Goal: Information Seeking & Learning: Learn about a topic

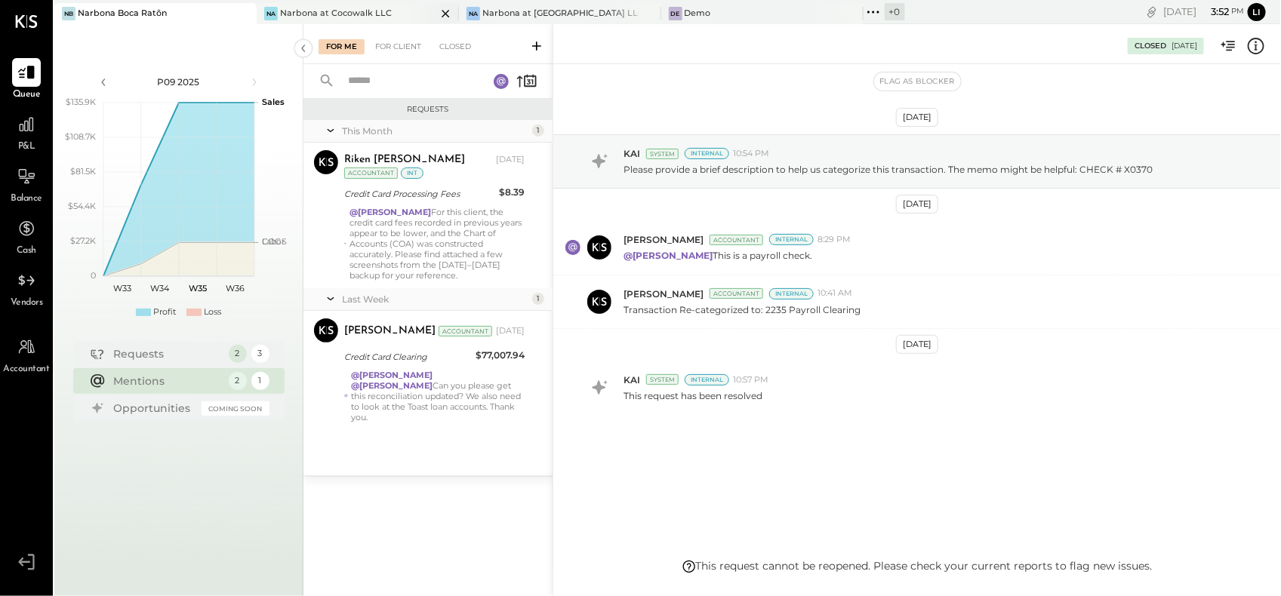
click at [304, 17] on div "Narbona at Cocowalk LLC" at bounding box center [336, 14] width 112 height 12
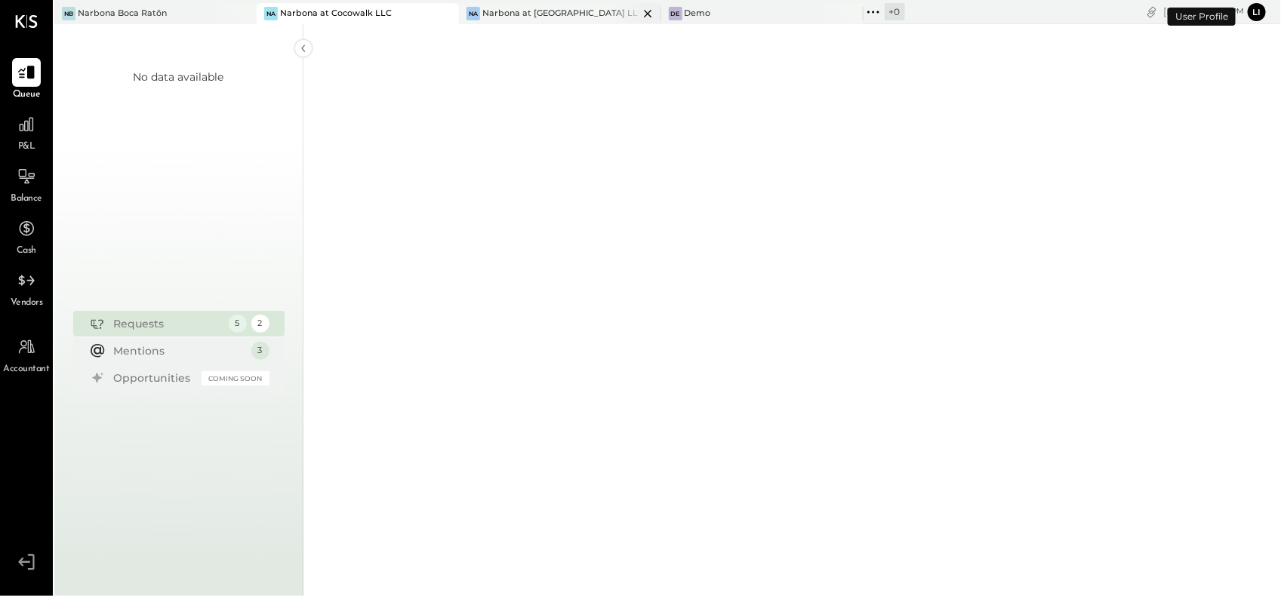
click at [506, 14] on div "Narbona at [GEOGRAPHIC_DATA] LLC" at bounding box center [560, 14] width 156 height 12
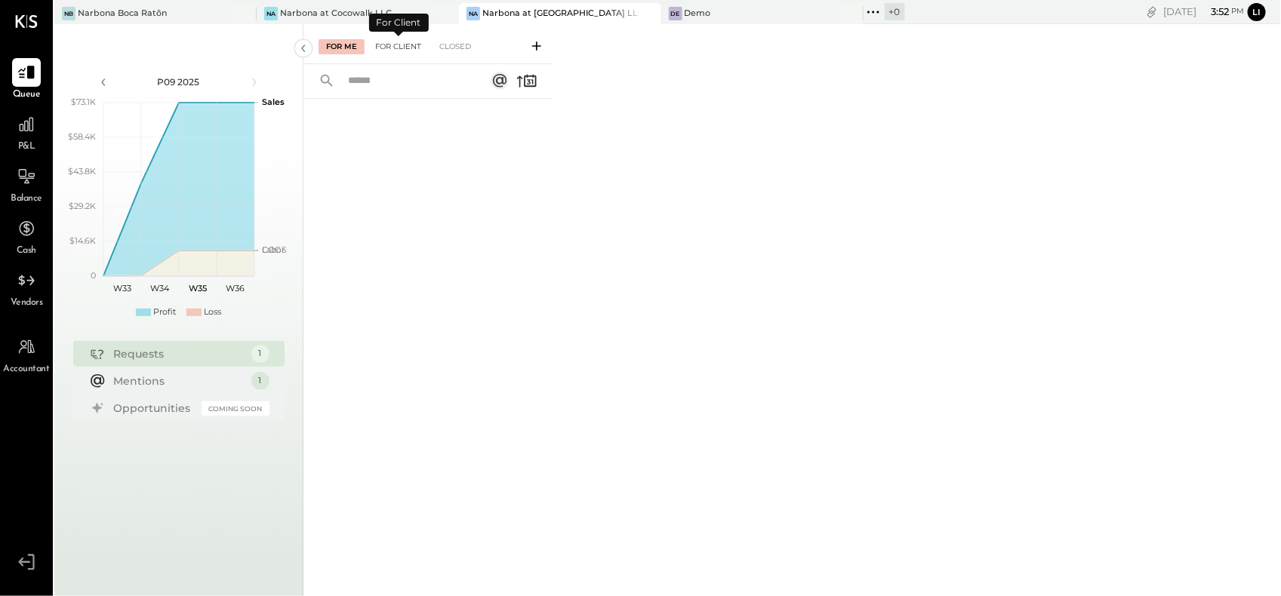
click at [400, 47] on div "For Client" at bounding box center [398, 46] width 61 height 15
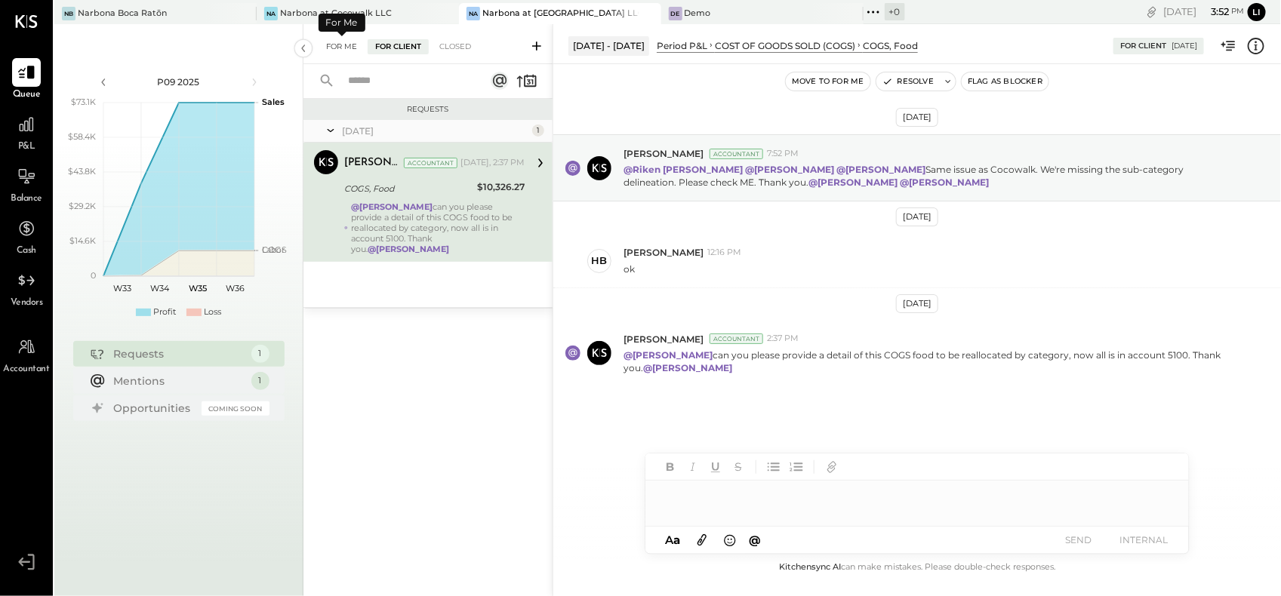
click at [353, 46] on div "For Me" at bounding box center [342, 46] width 46 height 15
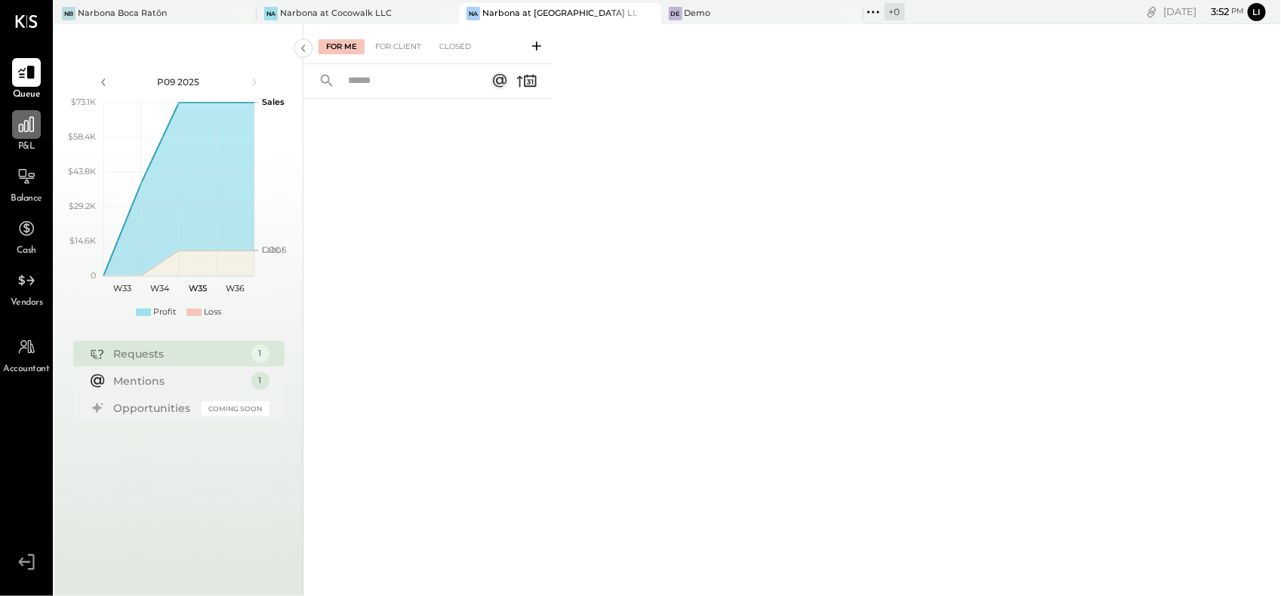
click at [17, 111] on div at bounding box center [26, 124] width 29 height 29
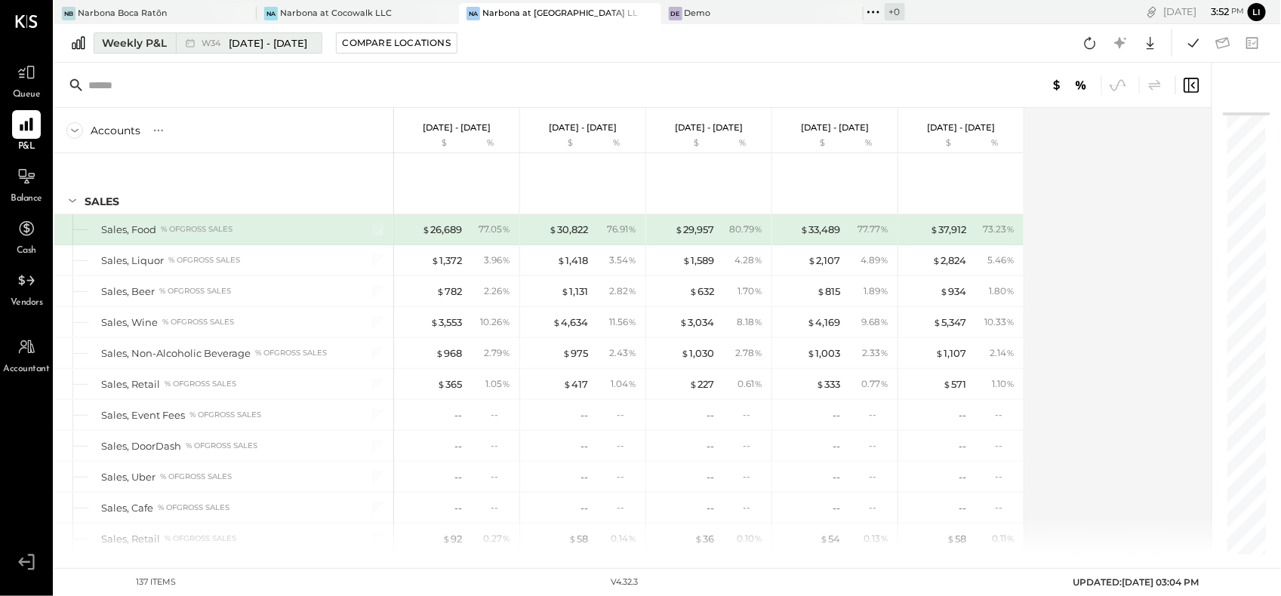
click at [129, 45] on div "Weekly P&L" at bounding box center [134, 42] width 65 height 15
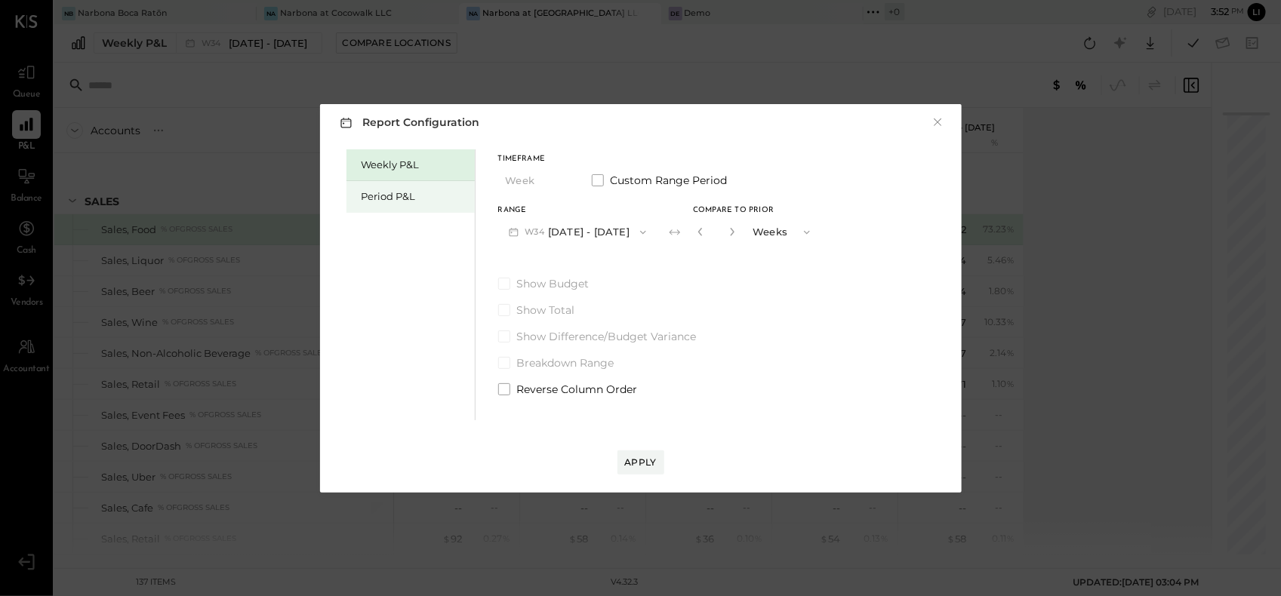
click at [418, 193] on div "Period P&L" at bounding box center [415, 196] width 106 height 14
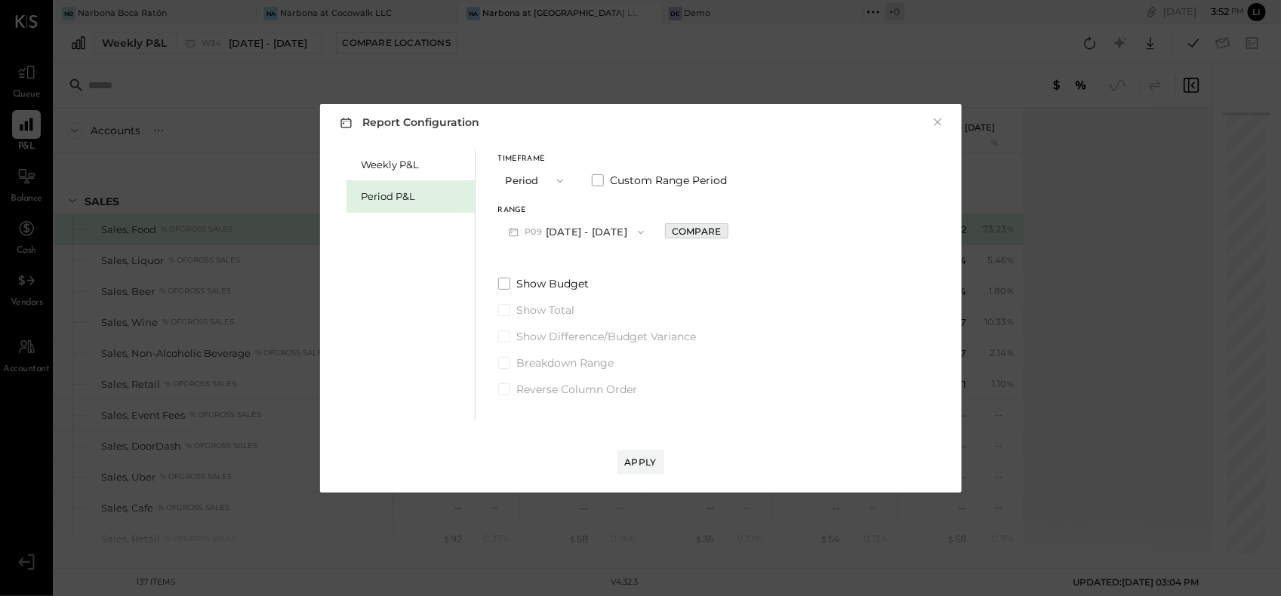
click at [721, 227] on div "Compare" at bounding box center [696, 231] width 49 height 13
click at [734, 232] on icon "button" at bounding box center [729, 231] width 9 height 9
type input "*"
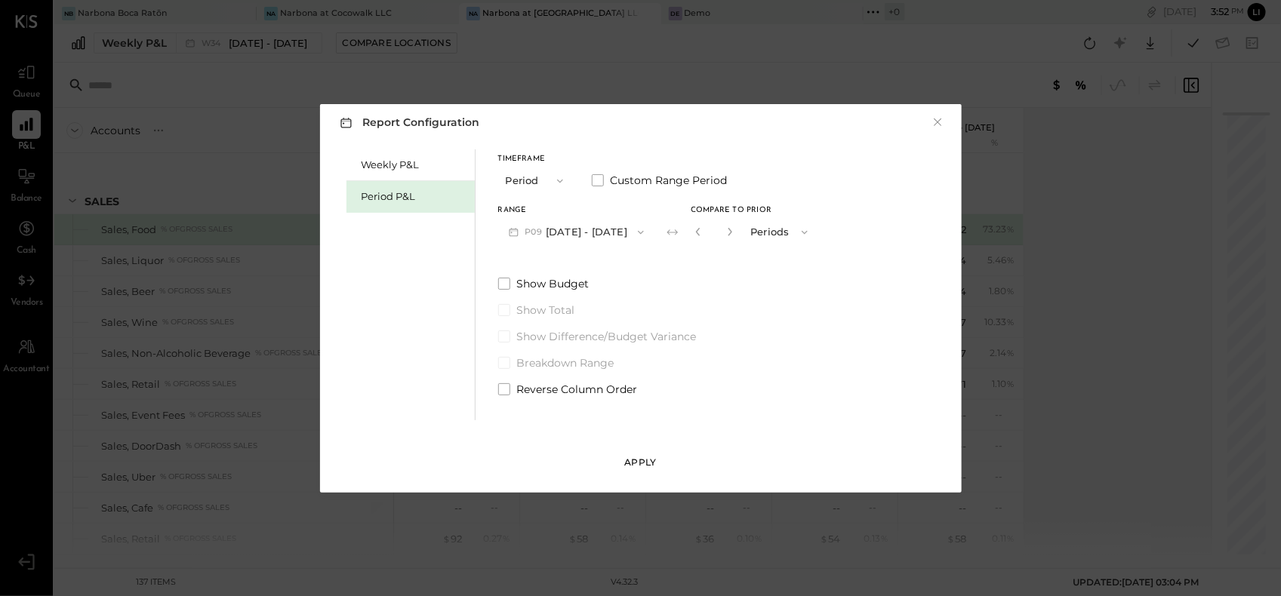
click at [648, 454] on button "Apply" at bounding box center [640, 463] width 47 height 24
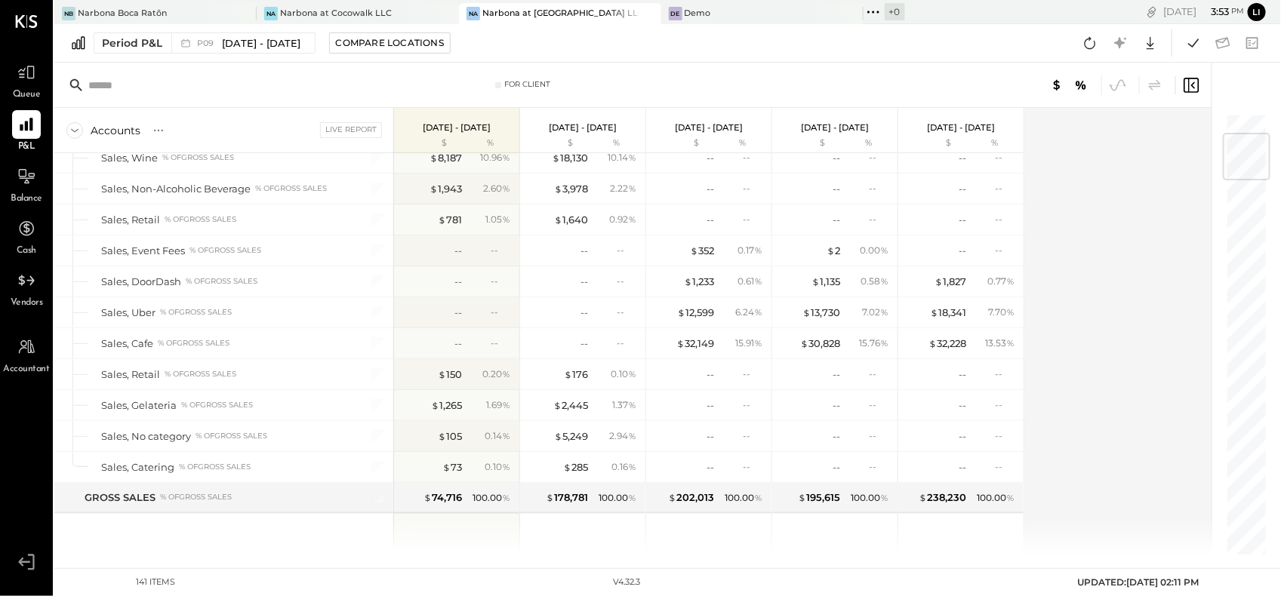
scroll to position [170, 0]
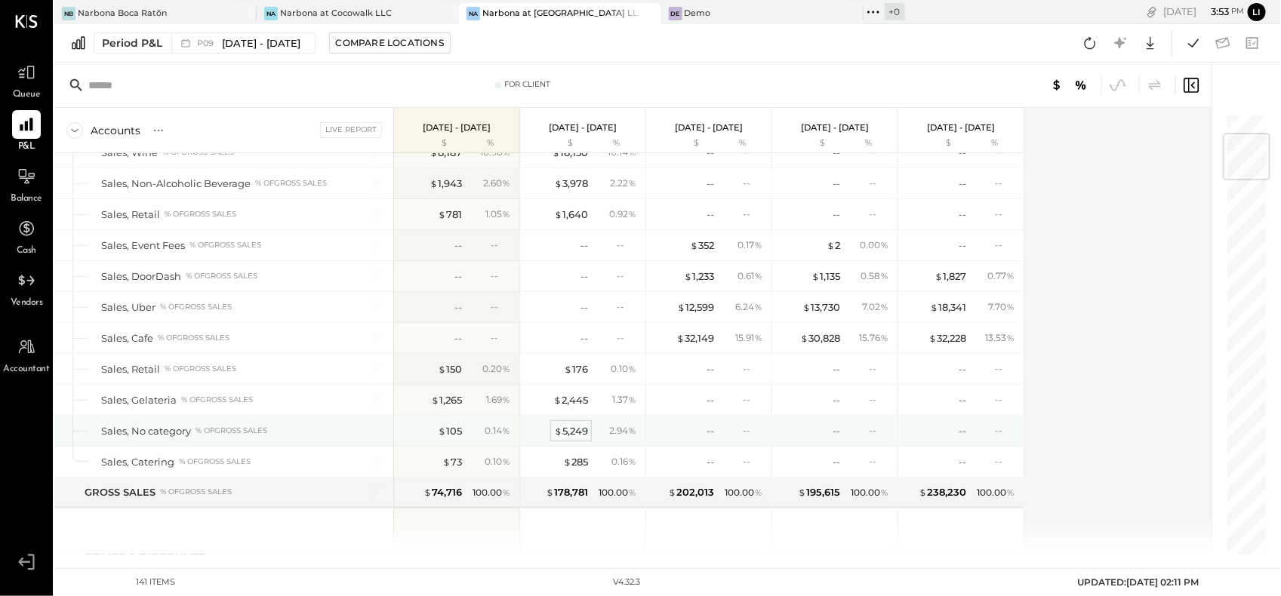
click at [573, 424] on div "$ 5,249" at bounding box center [571, 431] width 34 height 14
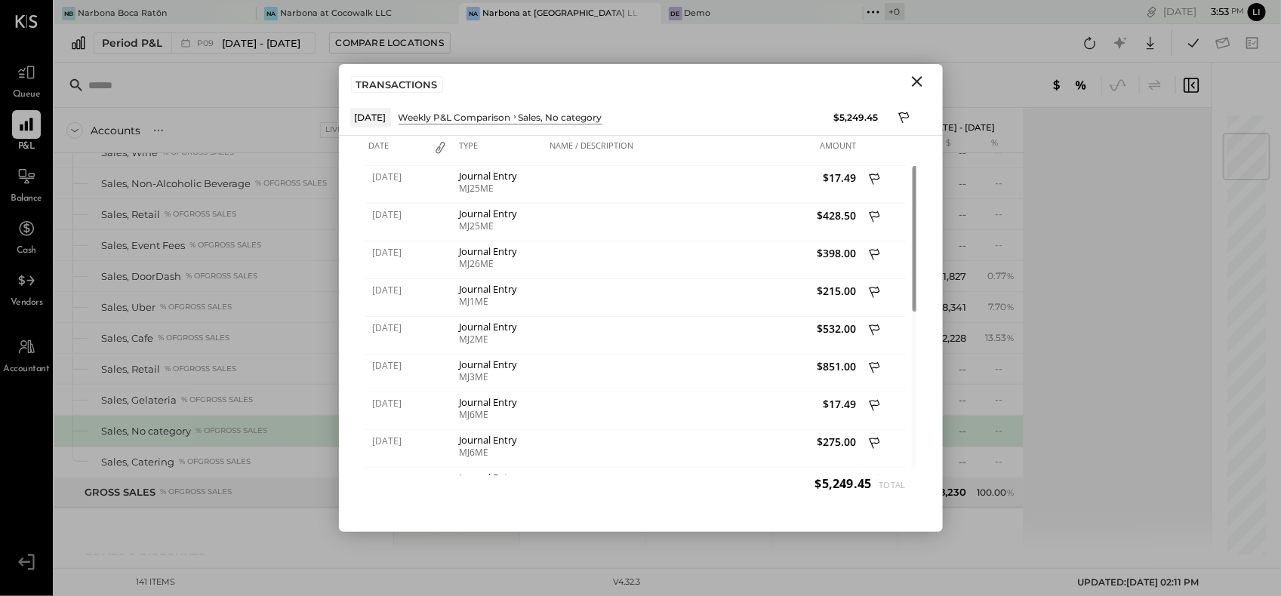
click at [919, 81] on icon "Close" at bounding box center [917, 81] width 18 height 18
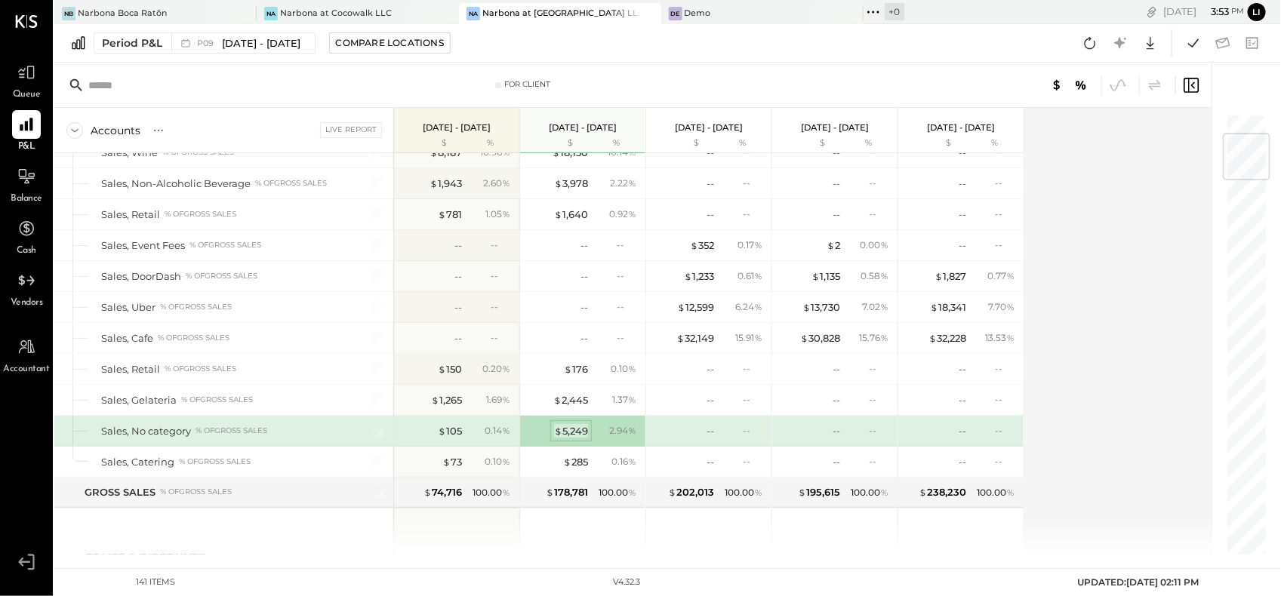
click at [568, 425] on div "$ 5,249" at bounding box center [571, 431] width 34 height 14
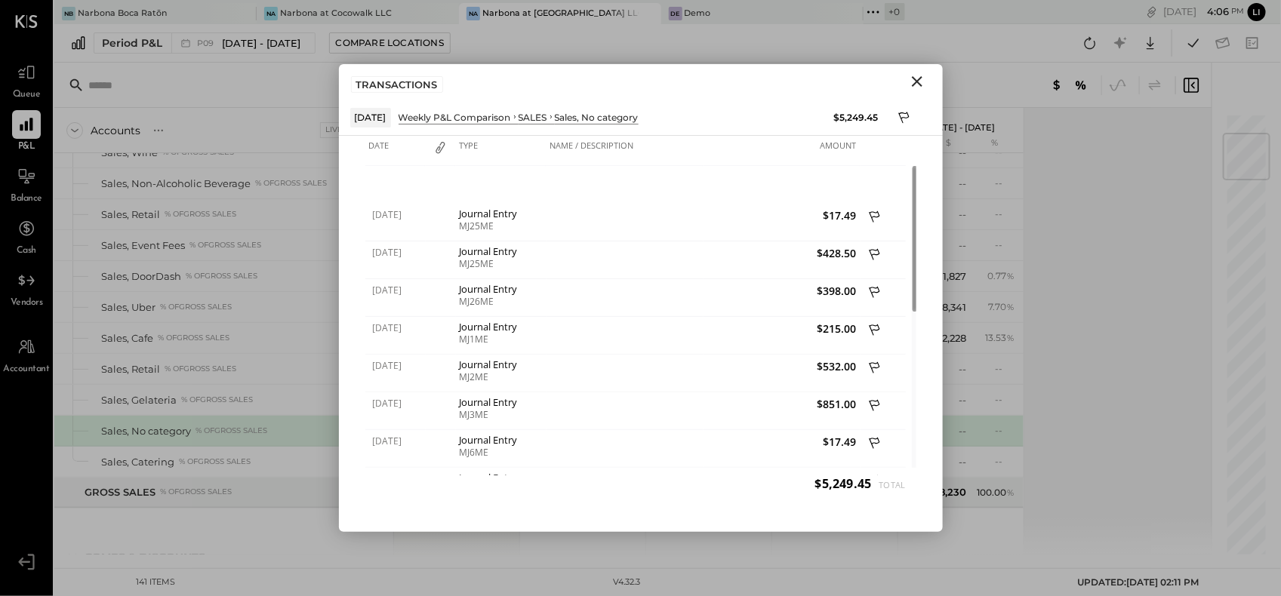
click at [916, 84] on icon "Close" at bounding box center [917, 81] width 18 height 18
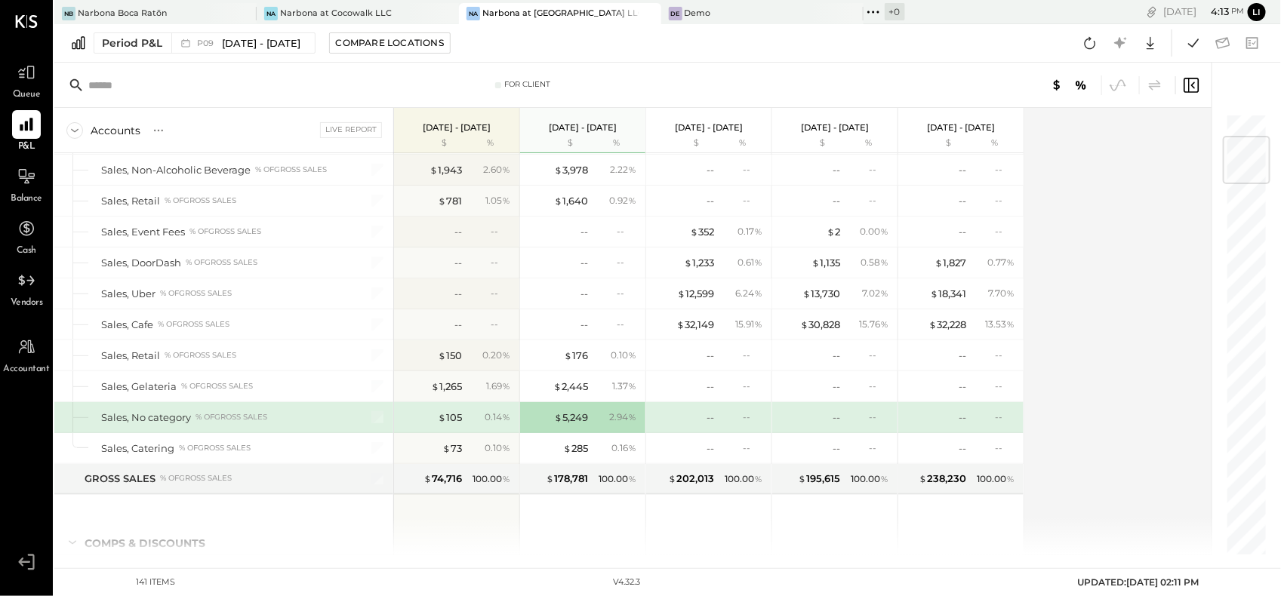
scroll to position [199, 0]
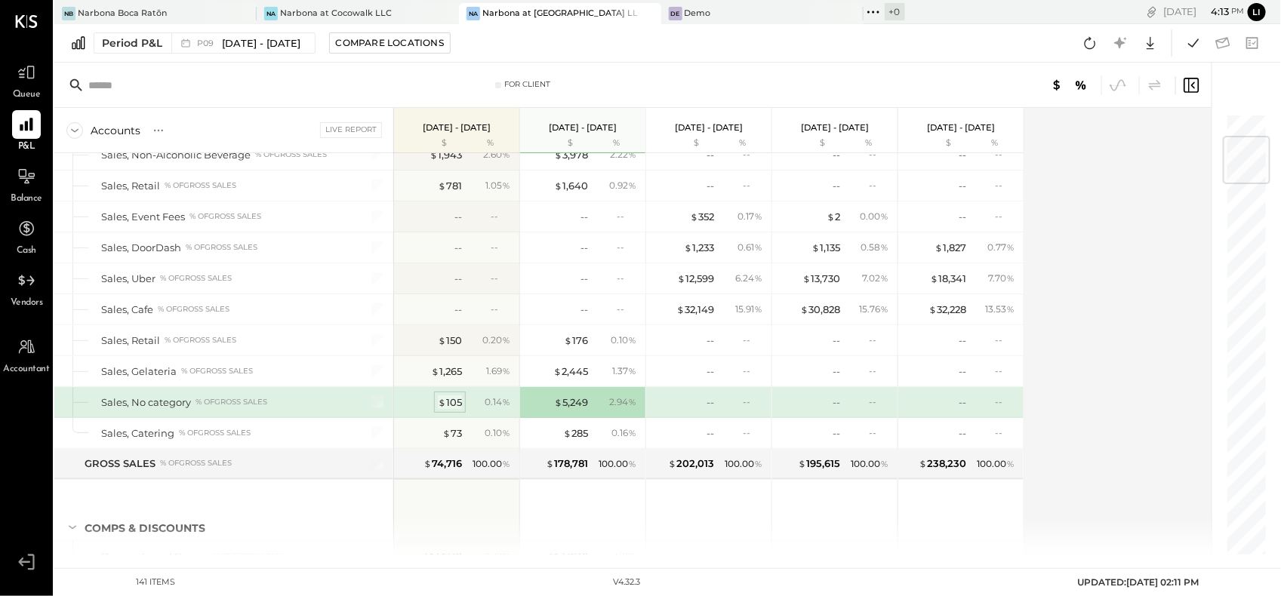
click at [461, 395] on div "$ 105" at bounding box center [450, 402] width 24 height 14
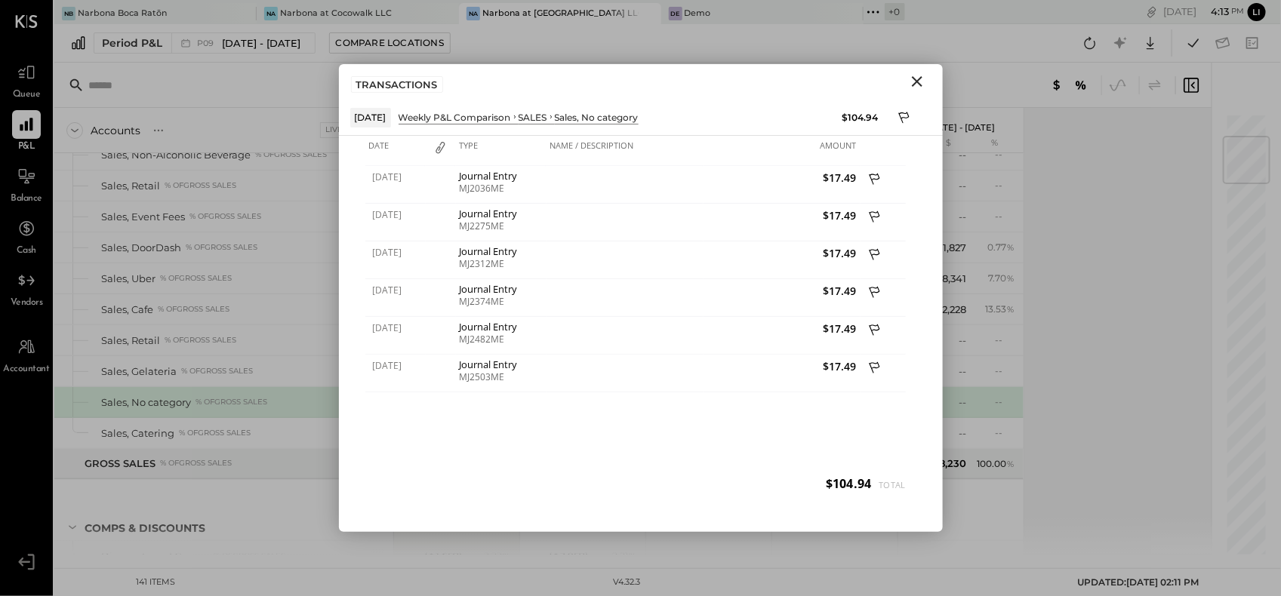
click at [916, 85] on icon "Close" at bounding box center [917, 81] width 18 height 18
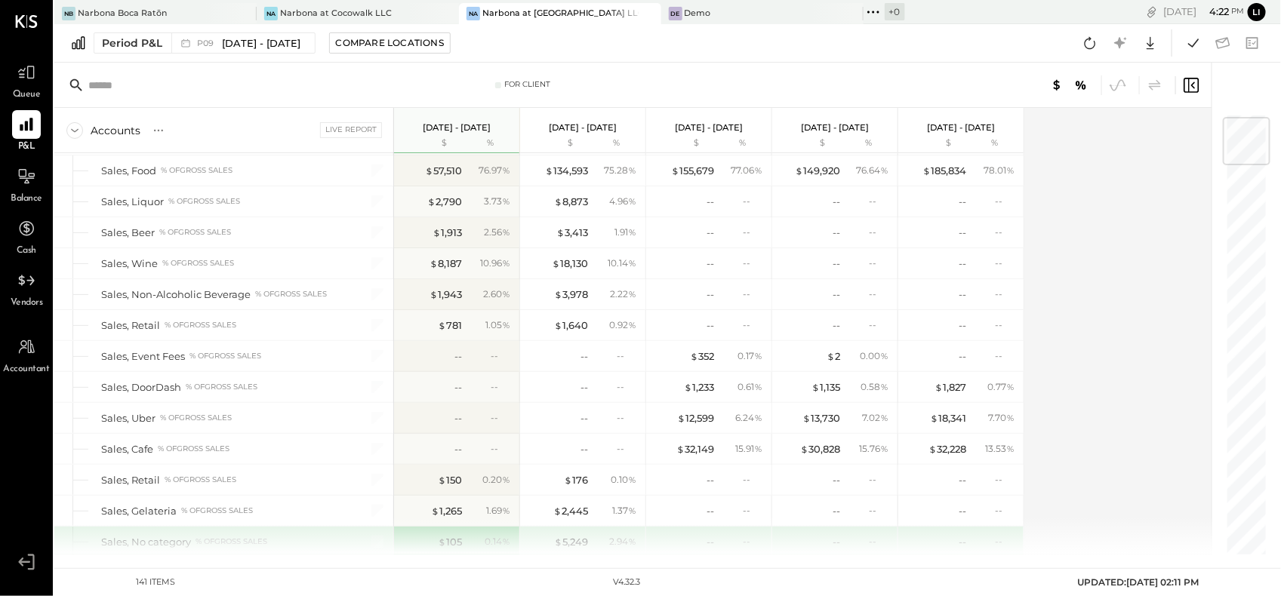
scroll to position [32, 0]
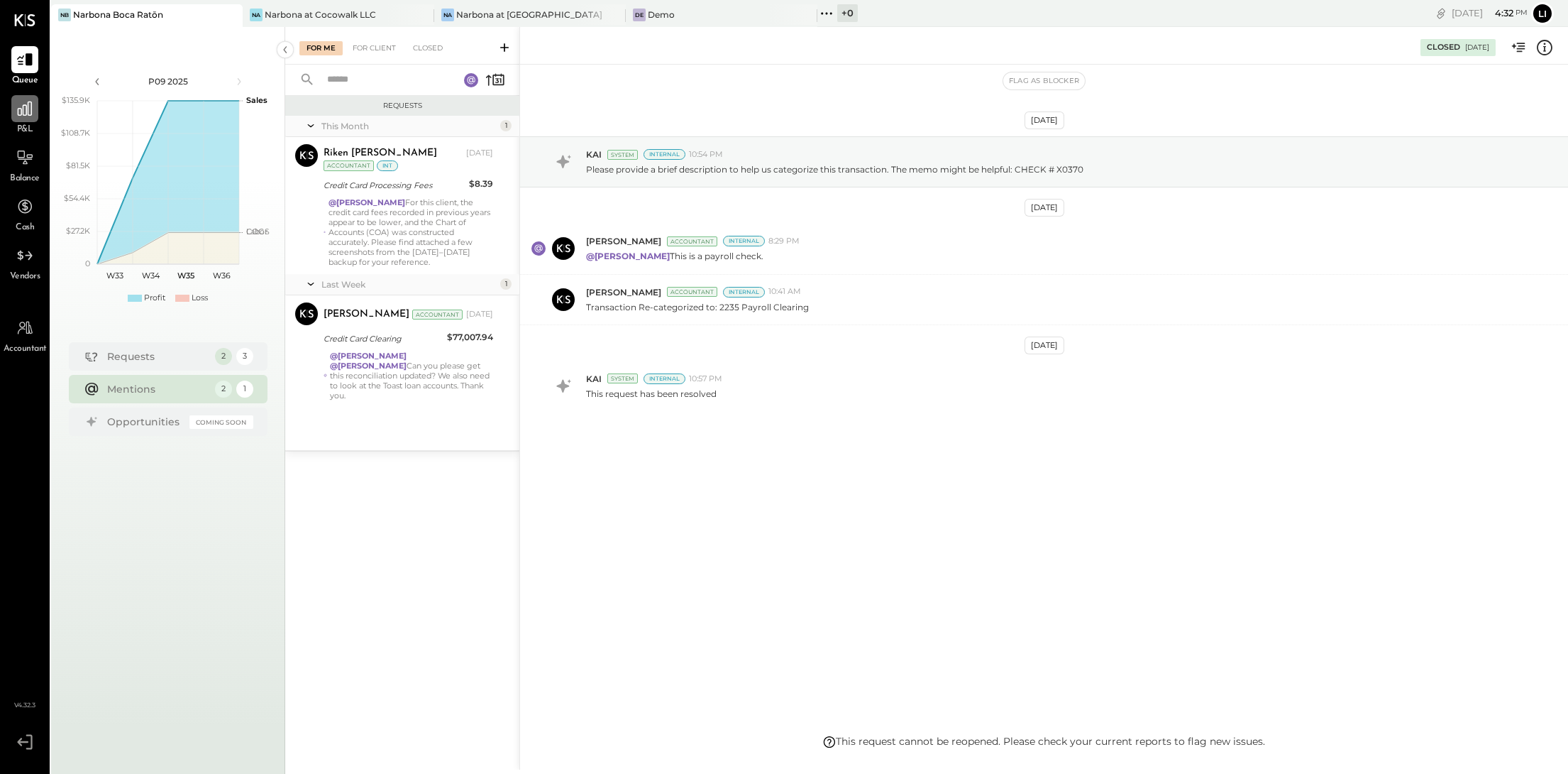
click at [21, 109] on icon at bounding box center [24, 108] width 14 height 14
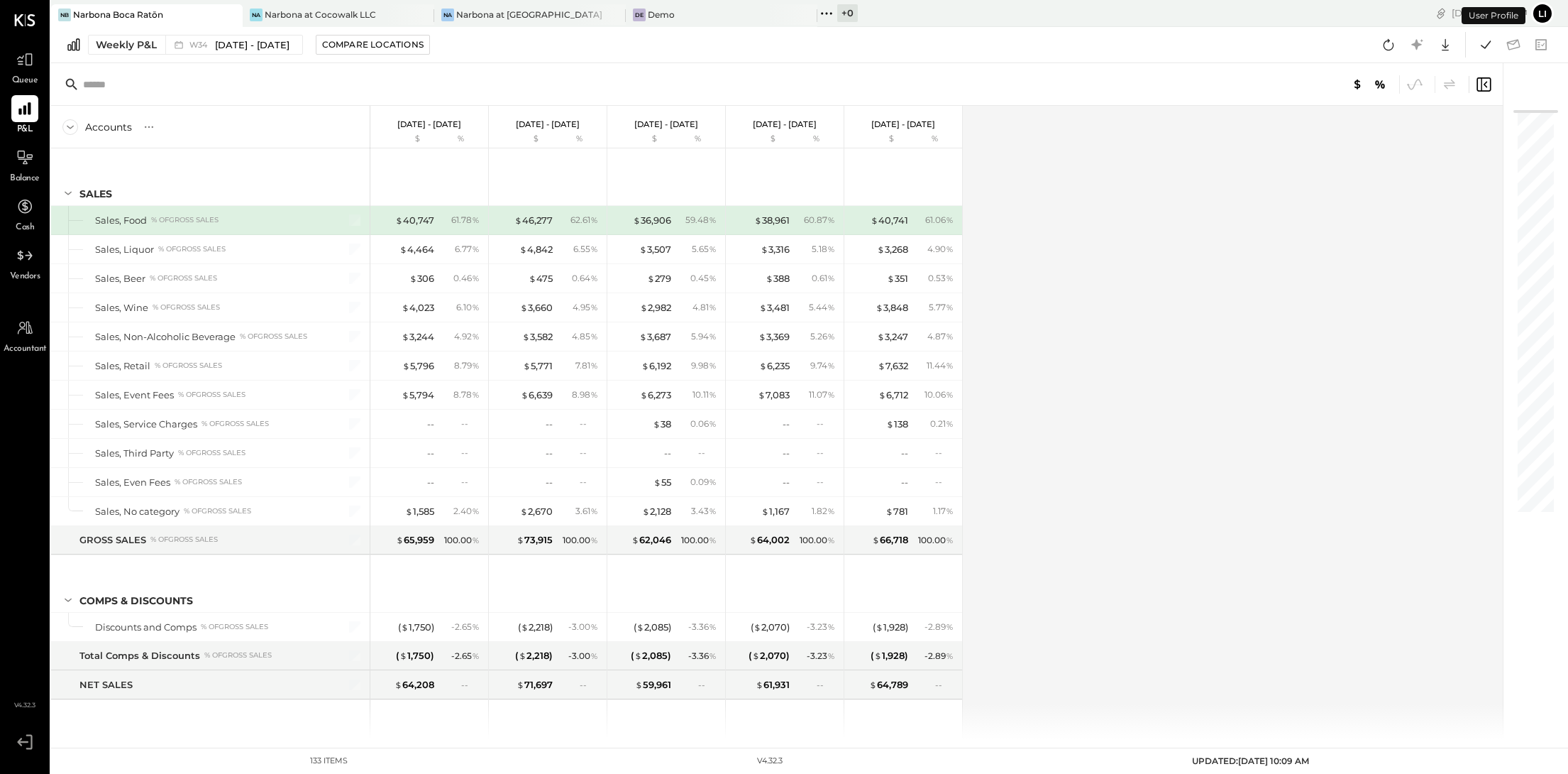
click at [22, 178] on span "Balance" at bounding box center [25, 179] width 30 height 13
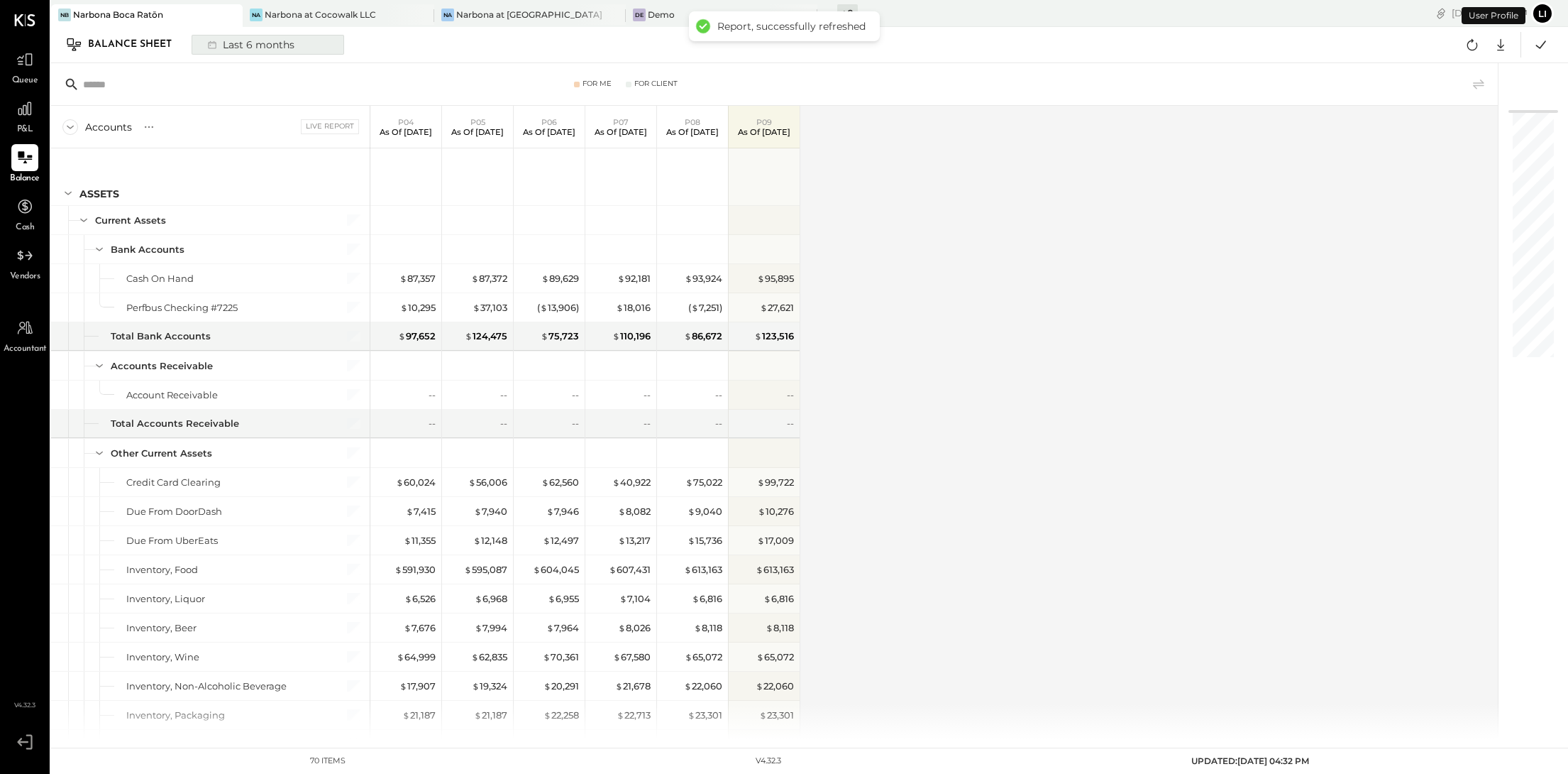
click at [227, 51] on div "Last 6 months" at bounding box center [249, 45] width 101 height 19
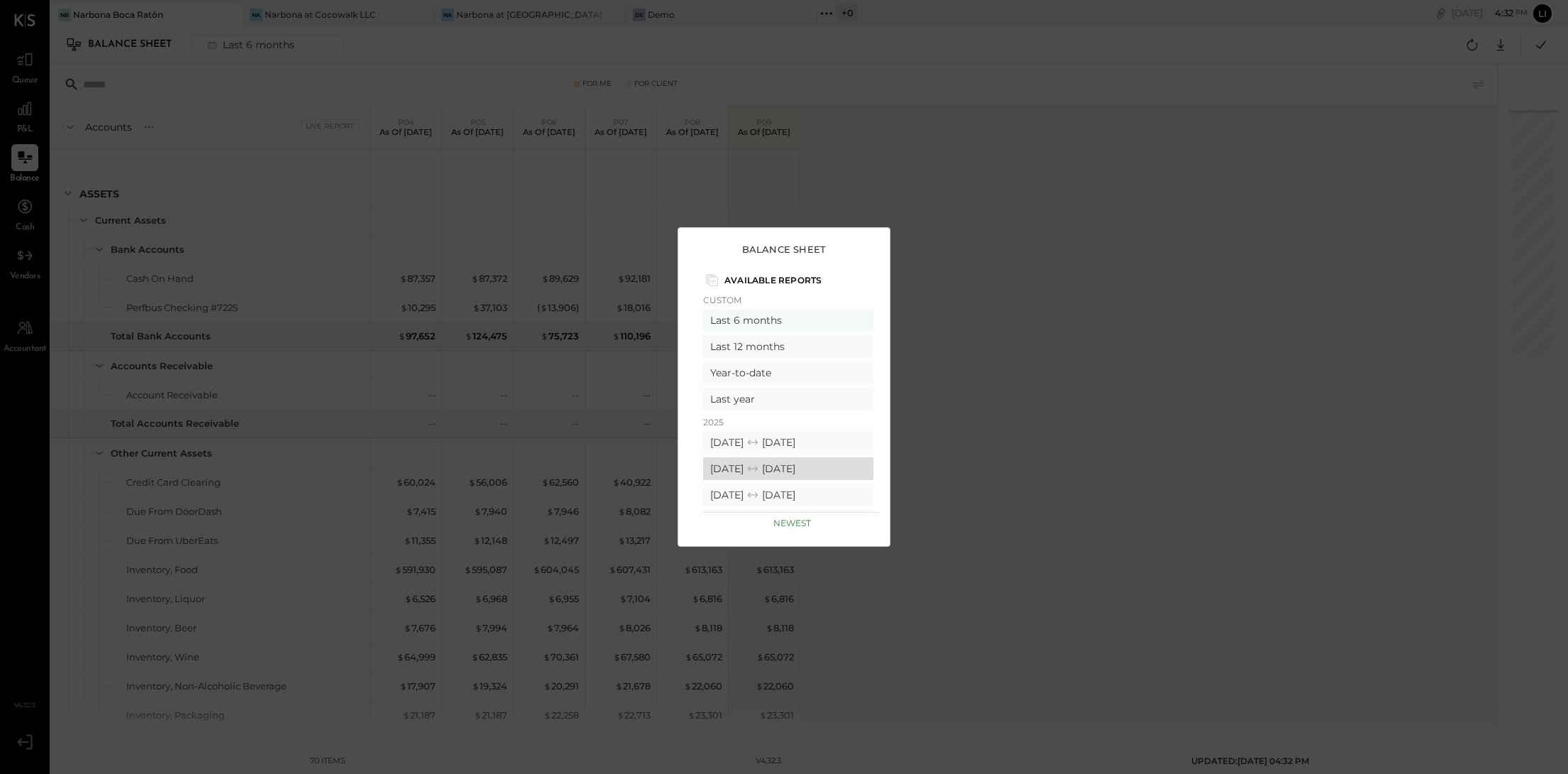
click at [758, 466] on icon at bounding box center [753, 467] width 10 height 5
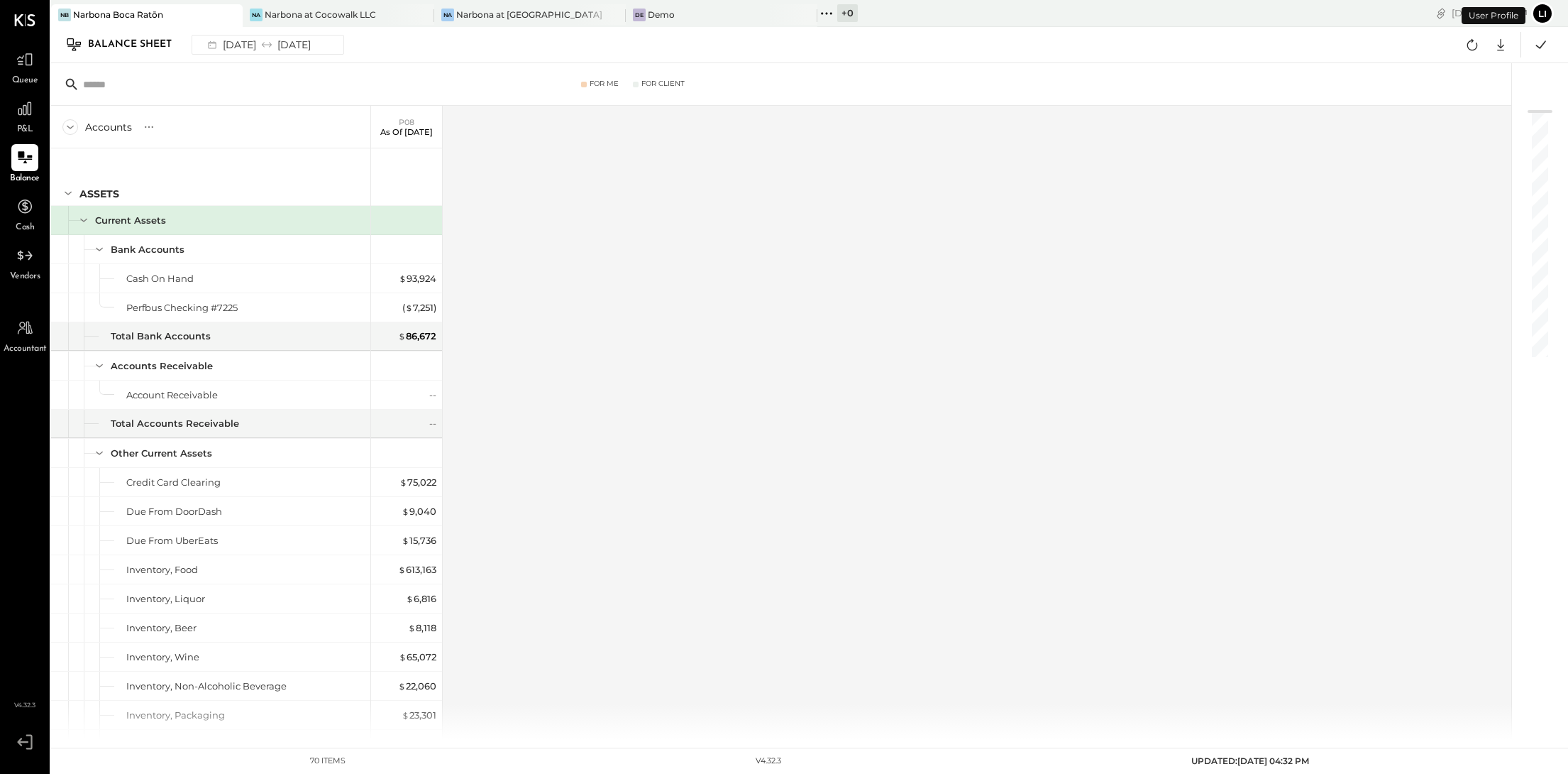
click at [1370, 24] on div "Mon, Aug 25 4 : 32 pm Li User Profile" at bounding box center [1303, 13] width 531 height 27
click at [1474, 52] on icon at bounding box center [1472, 45] width 19 height 19
click at [1538, 46] on icon at bounding box center [1541, 44] width 10 height 8
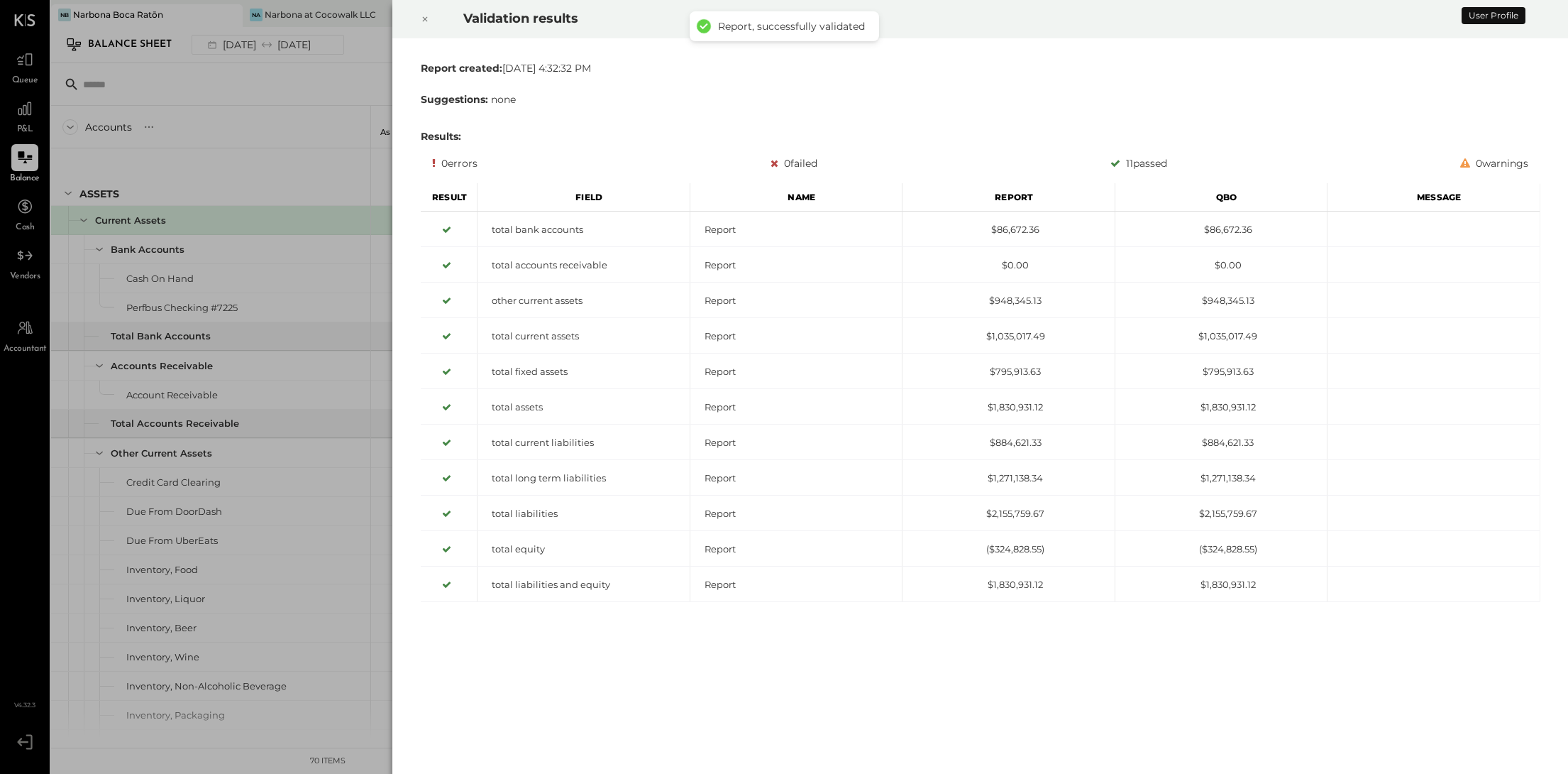
click at [424, 16] on icon at bounding box center [425, 19] width 8 height 17
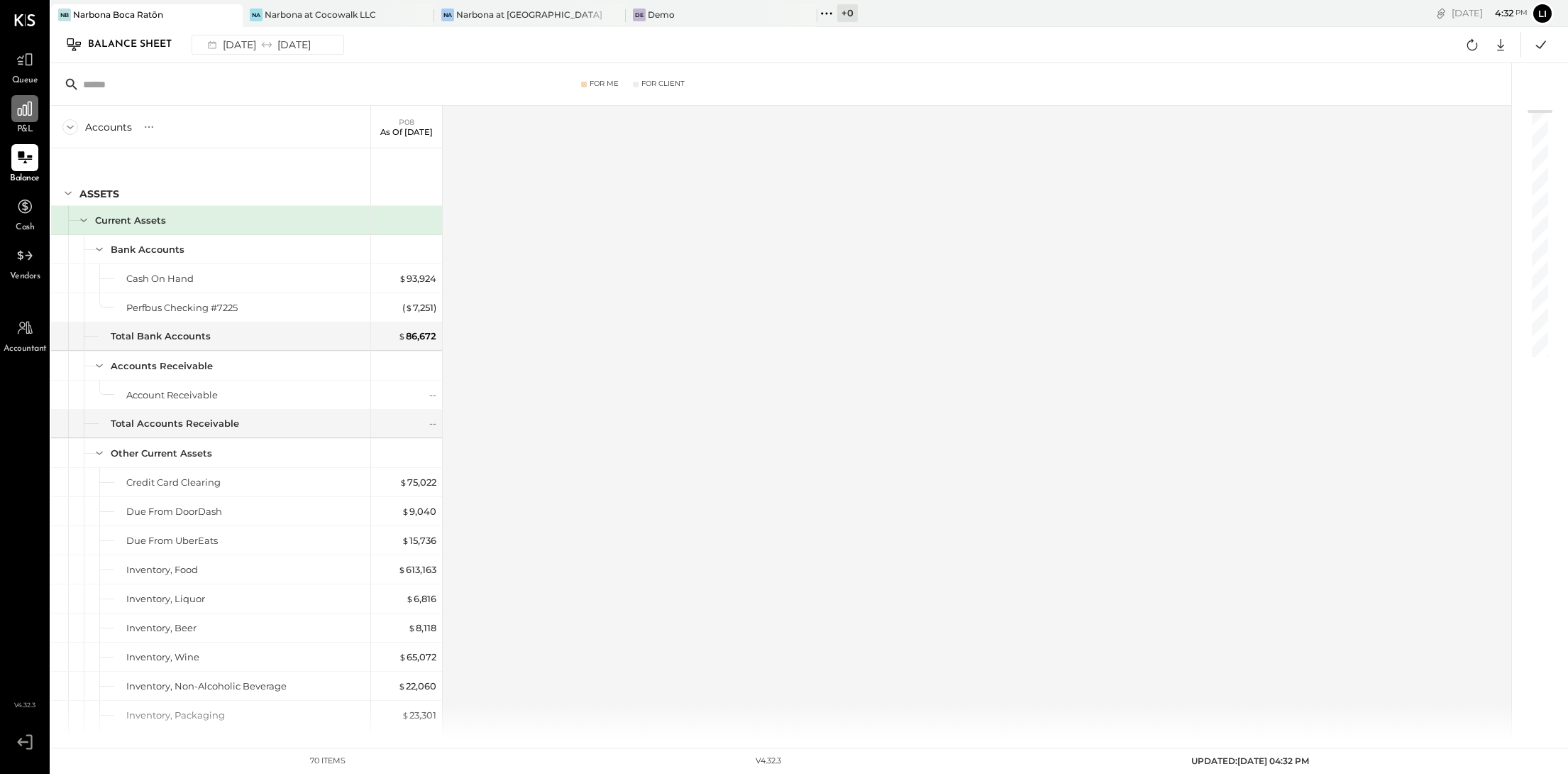
click at [13, 120] on div at bounding box center [24, 108] width 27 height 27
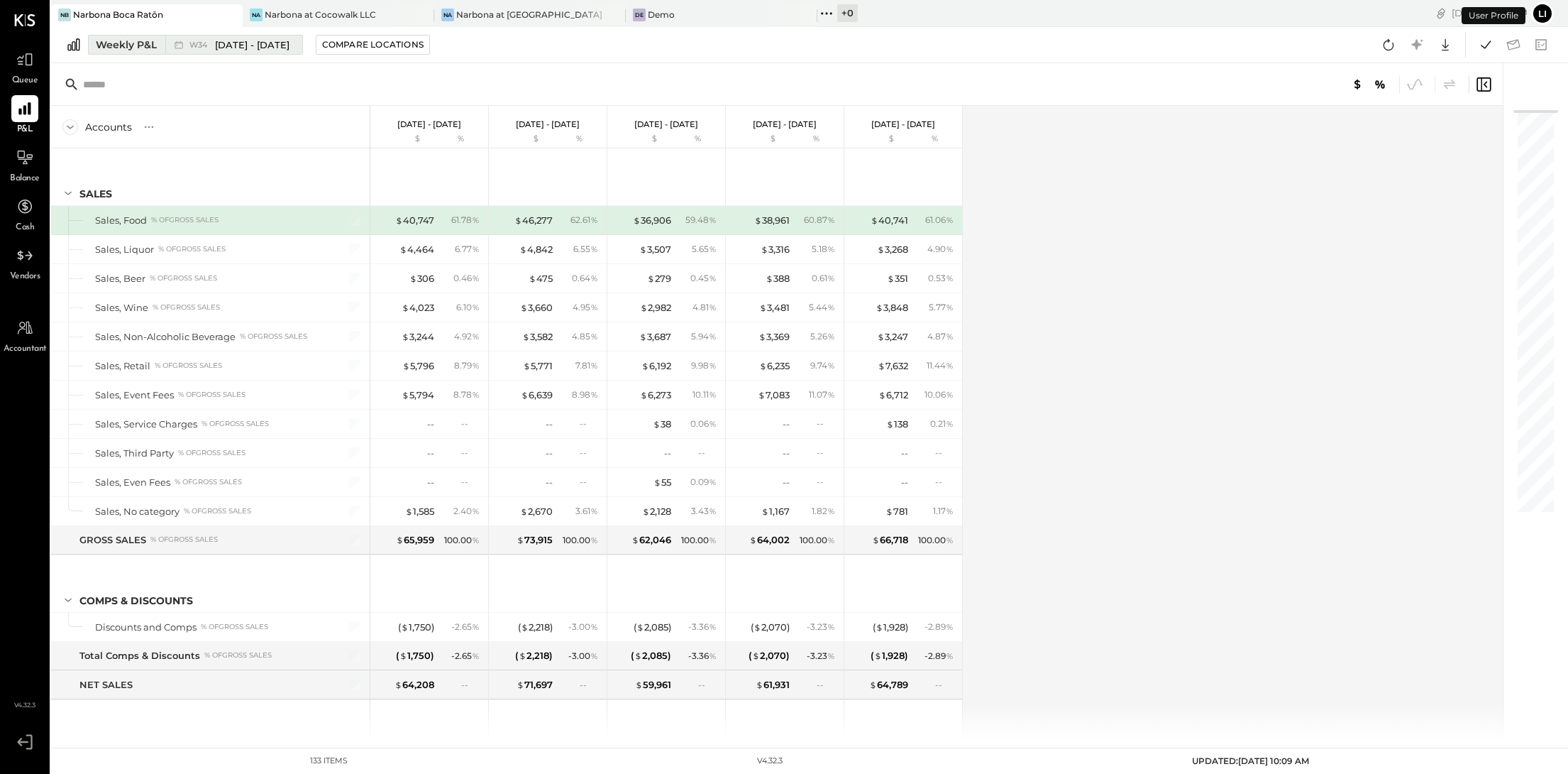
click at [273, 42] on span "[DATE] - [DATE]" at bounding box center [252, 45] width 74 height 13
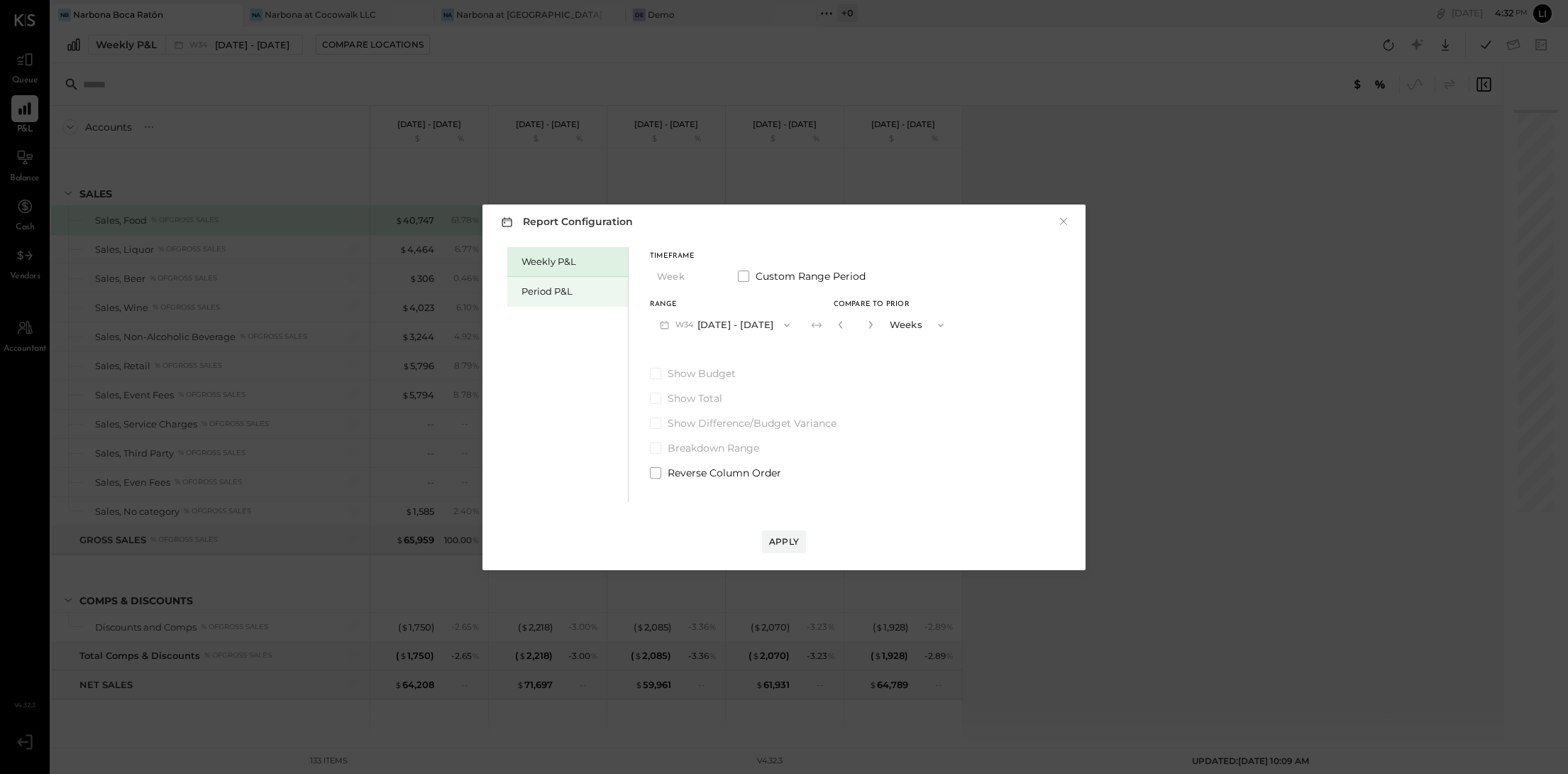
click at [557, 294] on div "Period P&L" at bounding box center [572, 292] width 100 height 13
click at [788, 324] on icon "button" at bounding box center [785, 324] width 6 height 4
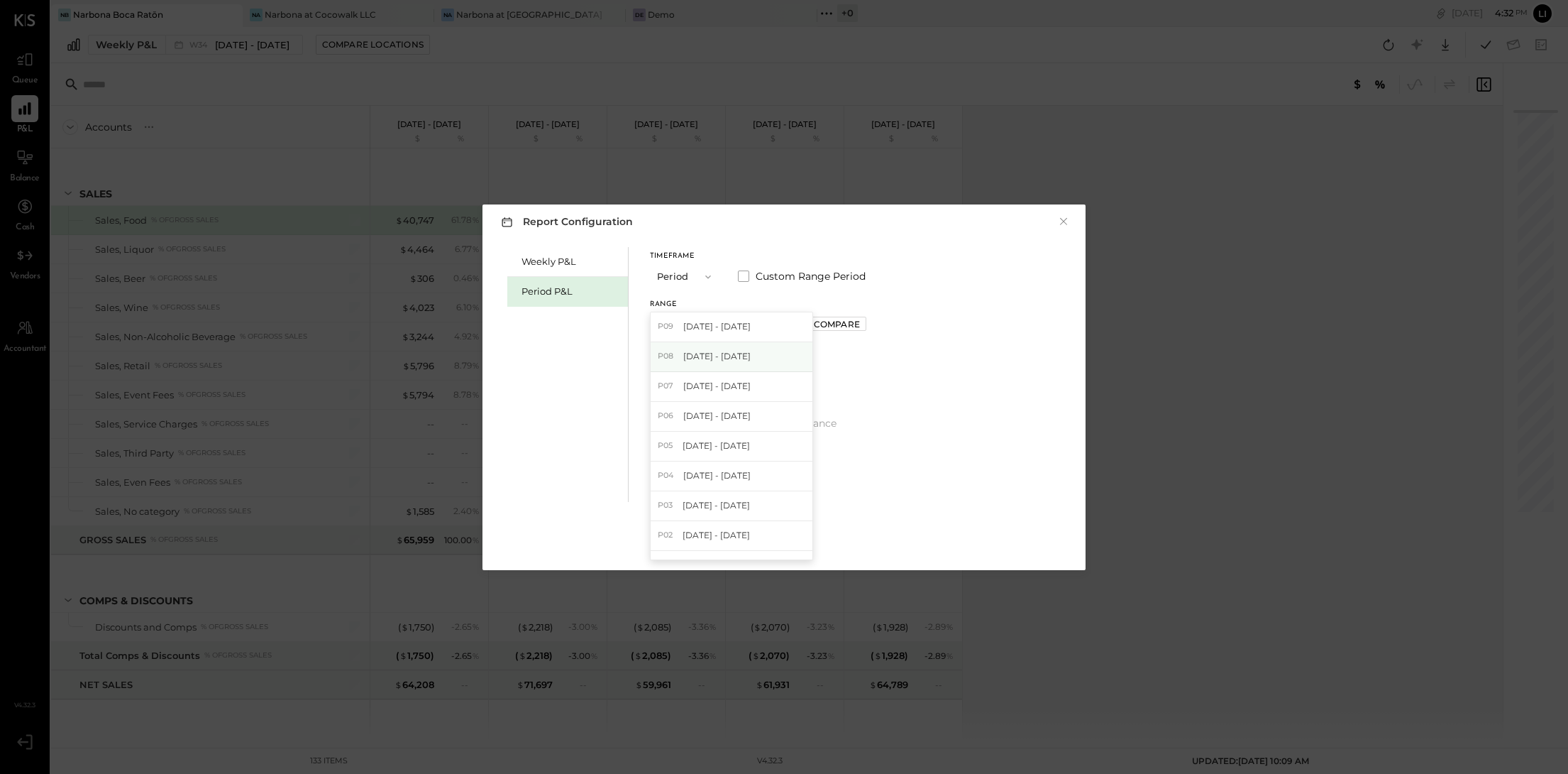
click at [745, 356] on span "[DATE] - [DATE]" at bounding box center [717, 355] width 68 height 12
click at [791, 542] on div "Apply" at bounding box center [784, 541] width 30 height 12
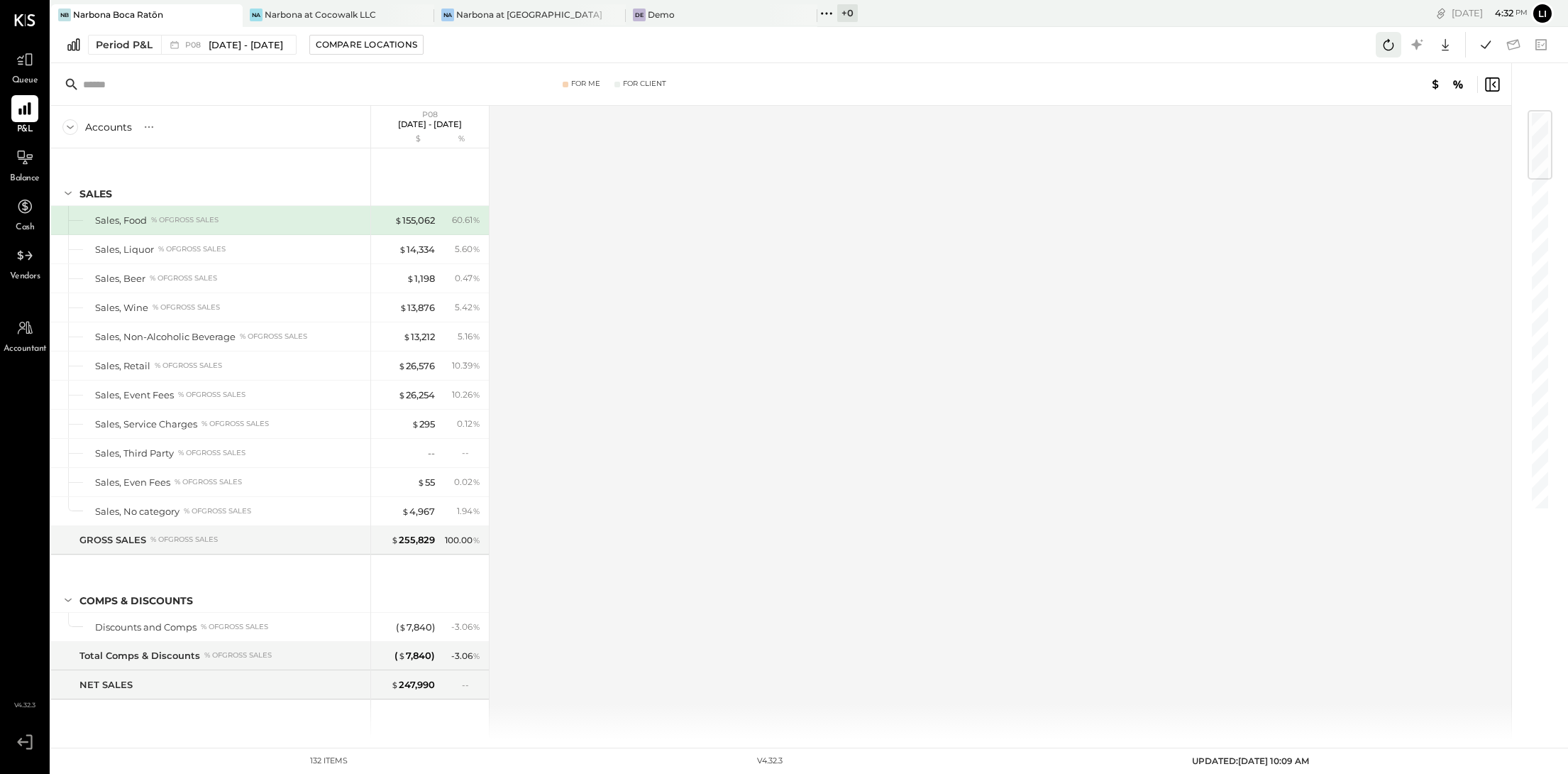
click at [1386, 42] on icon at bounding box center [1388, 45] width 19 height 19
click at [1449, 53] on icon at bounding box center [1446, 45] width 19 height 19
click at [1385, 100] on div "Google Sheets" at bounding box center [1401, 98] width 114 height 30
click at [1121, 55] on div "Period P&L P08 Jul 14 - Aug 10, 2025 Compare Locations CSV Google Sheets Excel" at bounding box center [809, 45] width 1517 height 36
click at [1482, 50] on icon at bounding box center [1486, 45] width 19 height 19
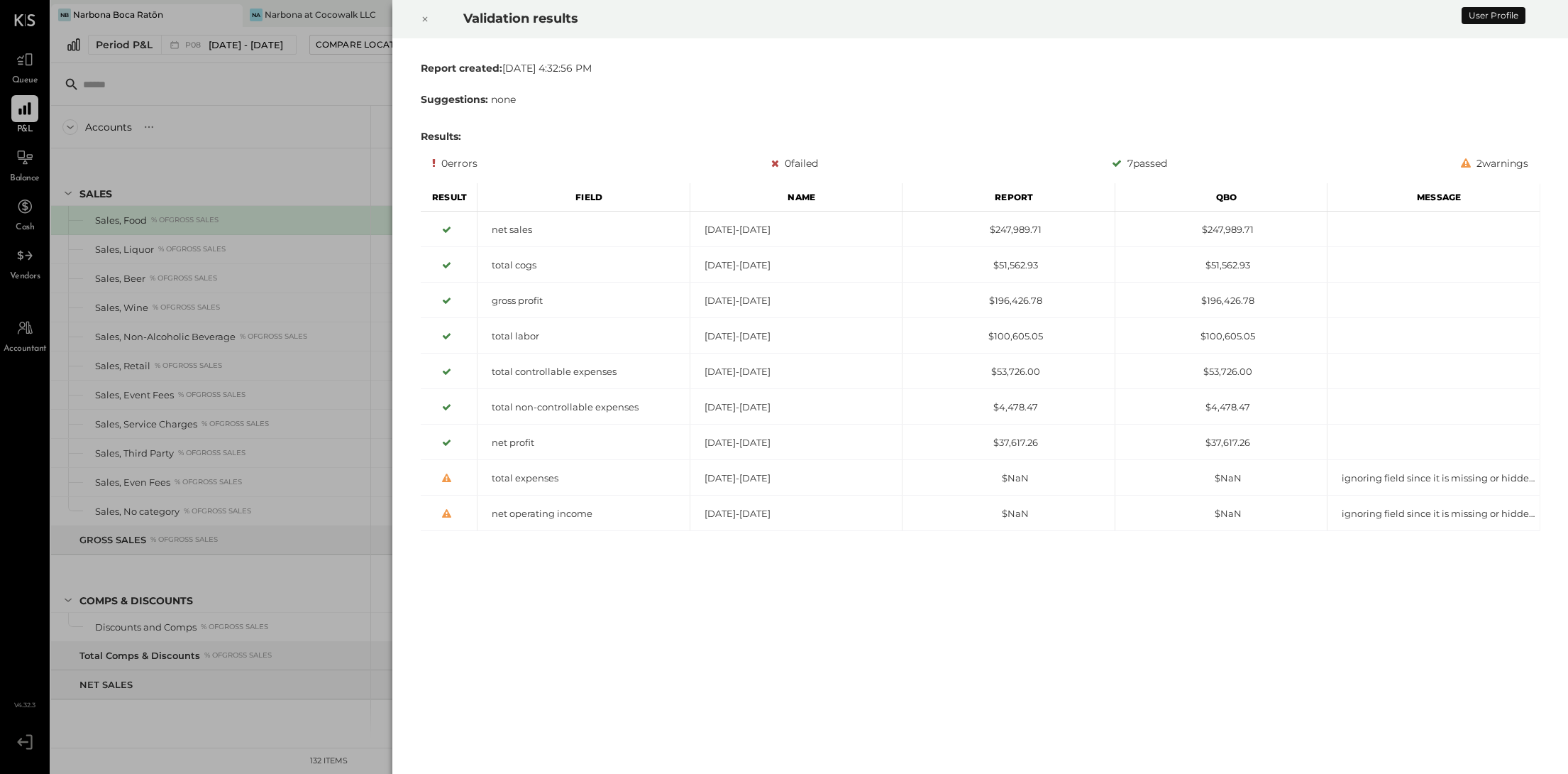
click at [427, 16] on icon at bounding box center [425, 19] width 8 height 17
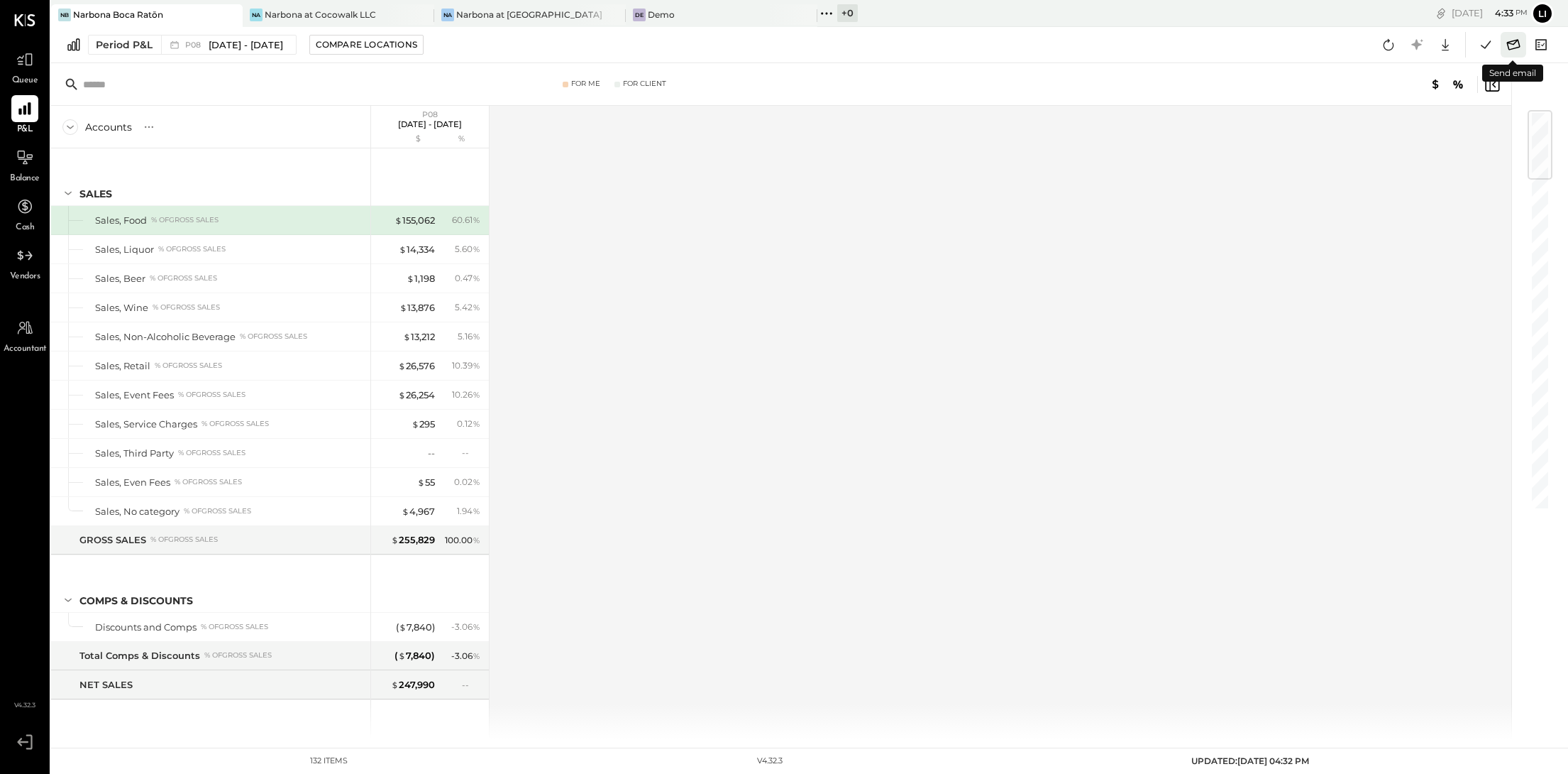
click at [1515, 48] on icon at bounding box center [1513, 44] width 13 height 10
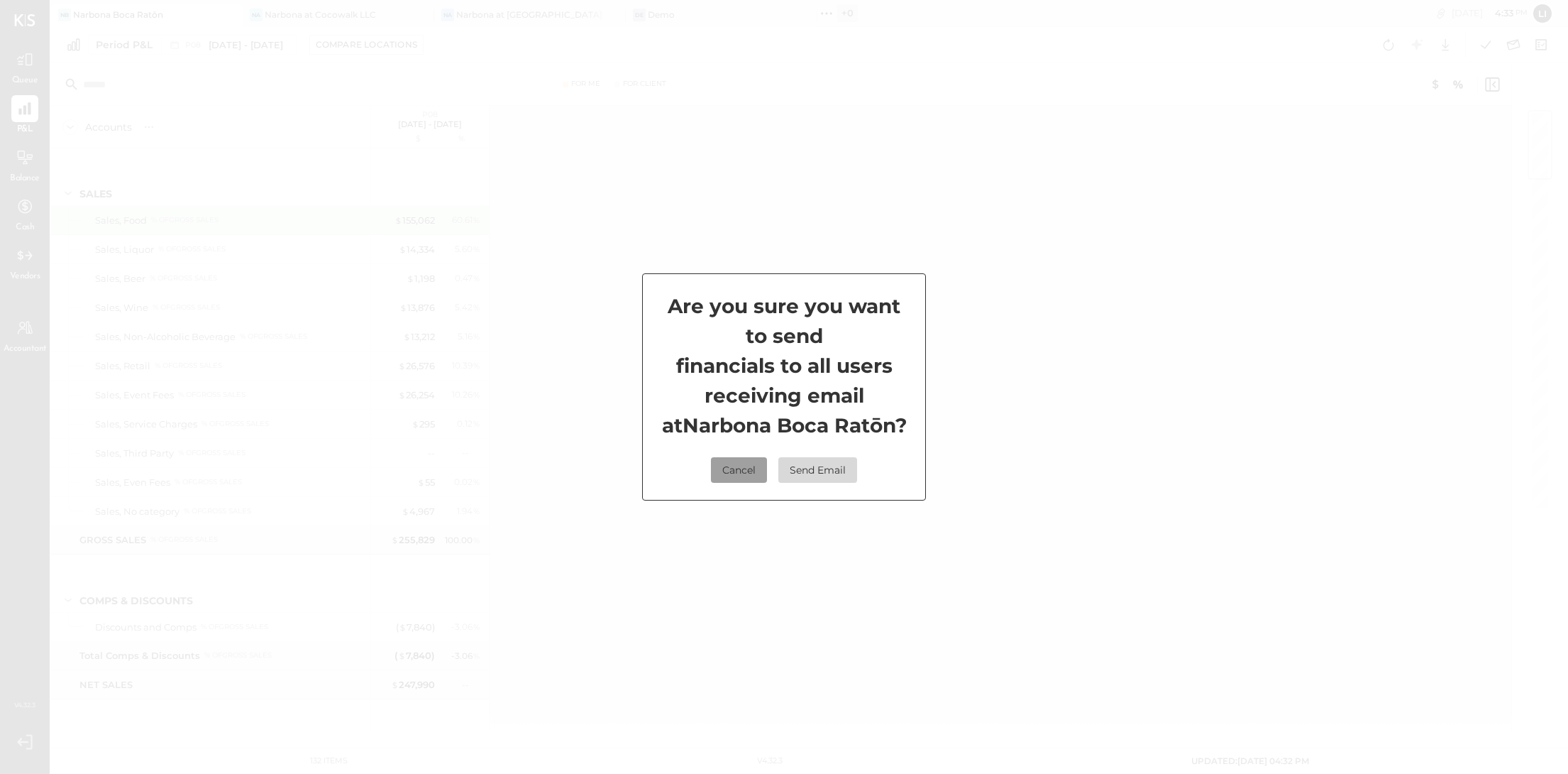
click at [748, 472] on button "Cancel" at bounding box center [739, 469] width 56 height 25
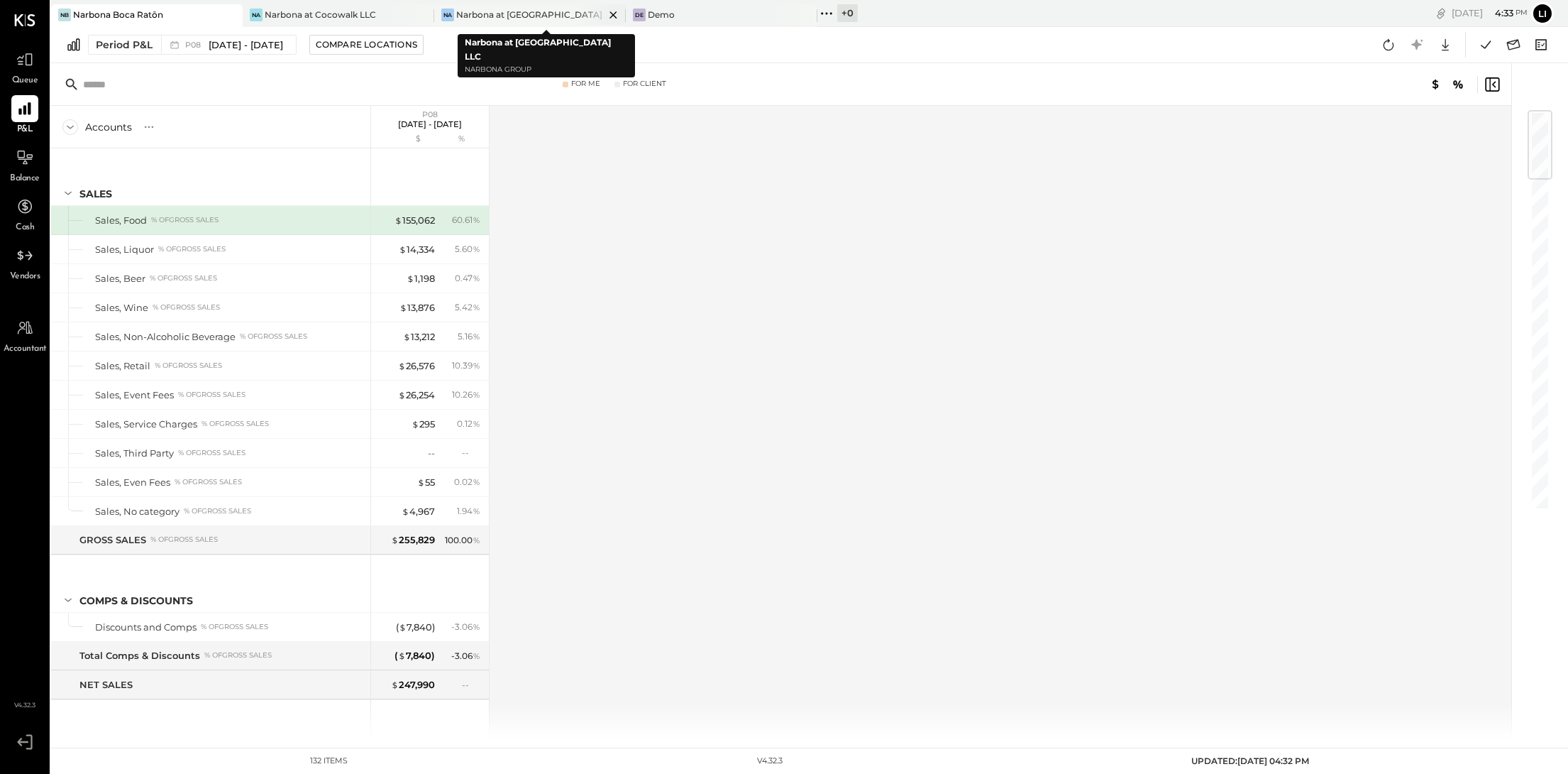
click at [541, 19] on div "Narbona at [GEOGRAPHIC_DATA] LLC" at bounding box center [530, 14] width 149 height 12
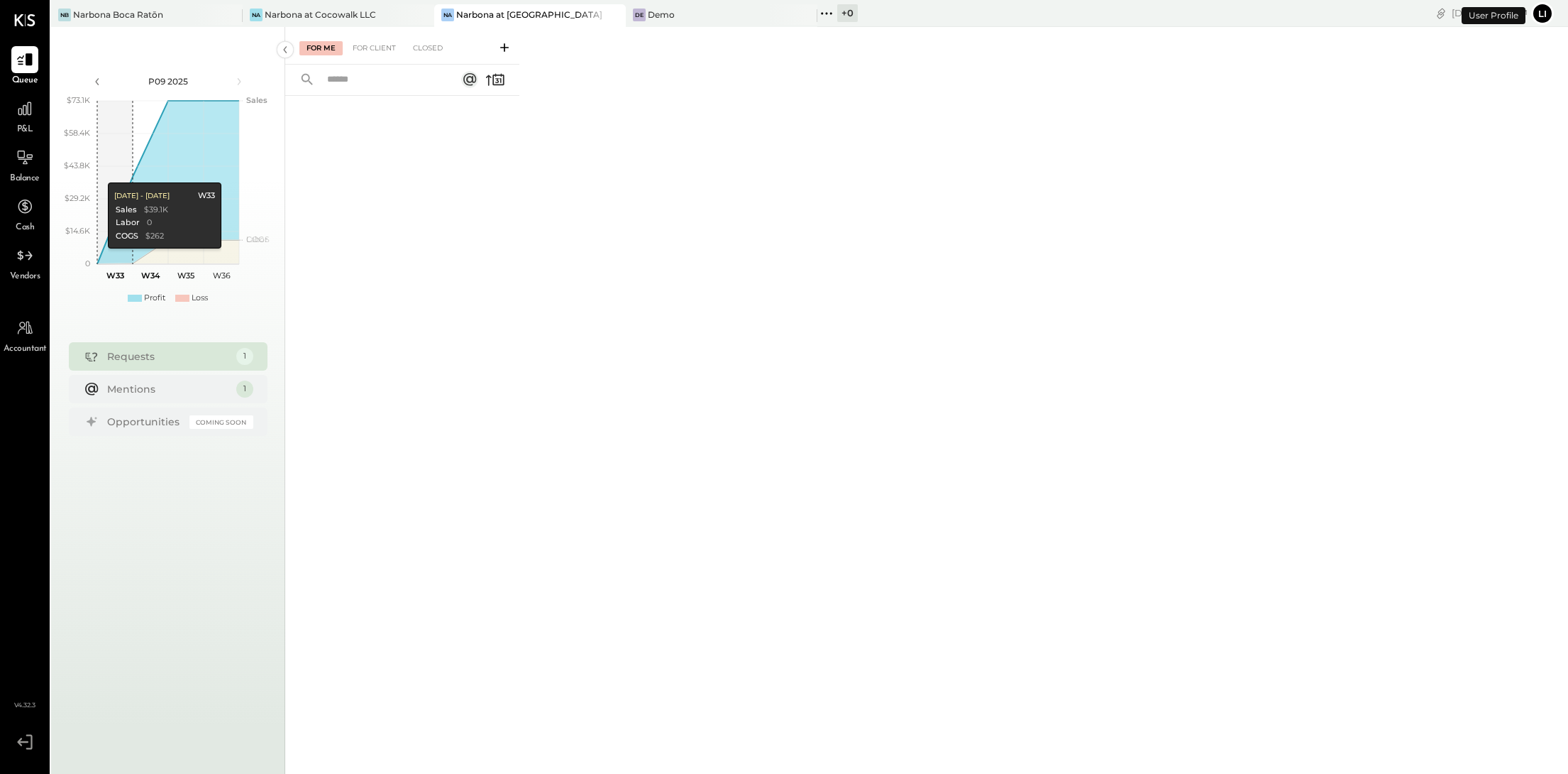
click at [39, 166] on div "Balance" at bounding box center [25, 165] width 30 height 41
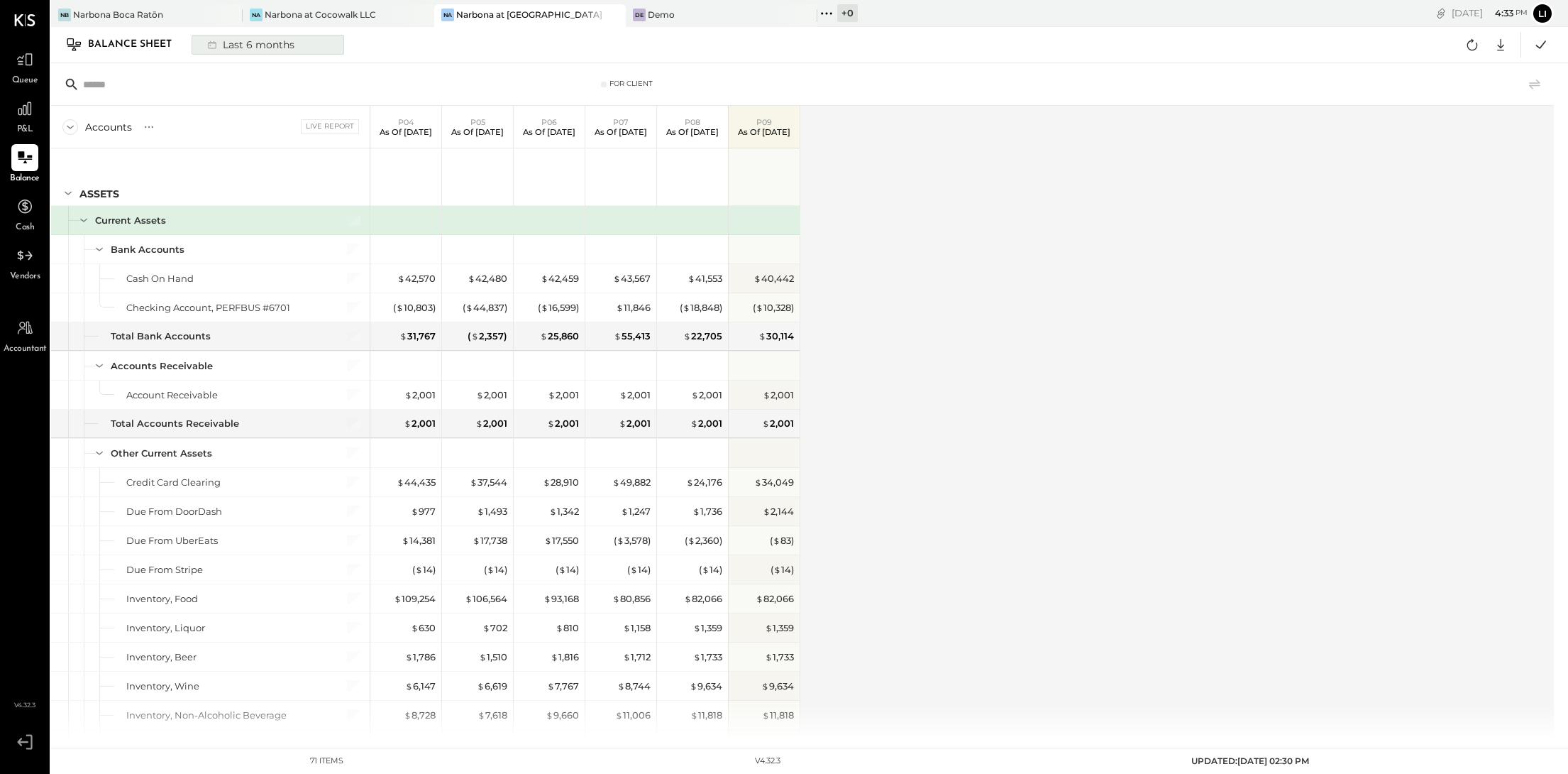
click at [226, 42] on div "Last 6 months" at bounding box center [249, 45] width 101 height 19
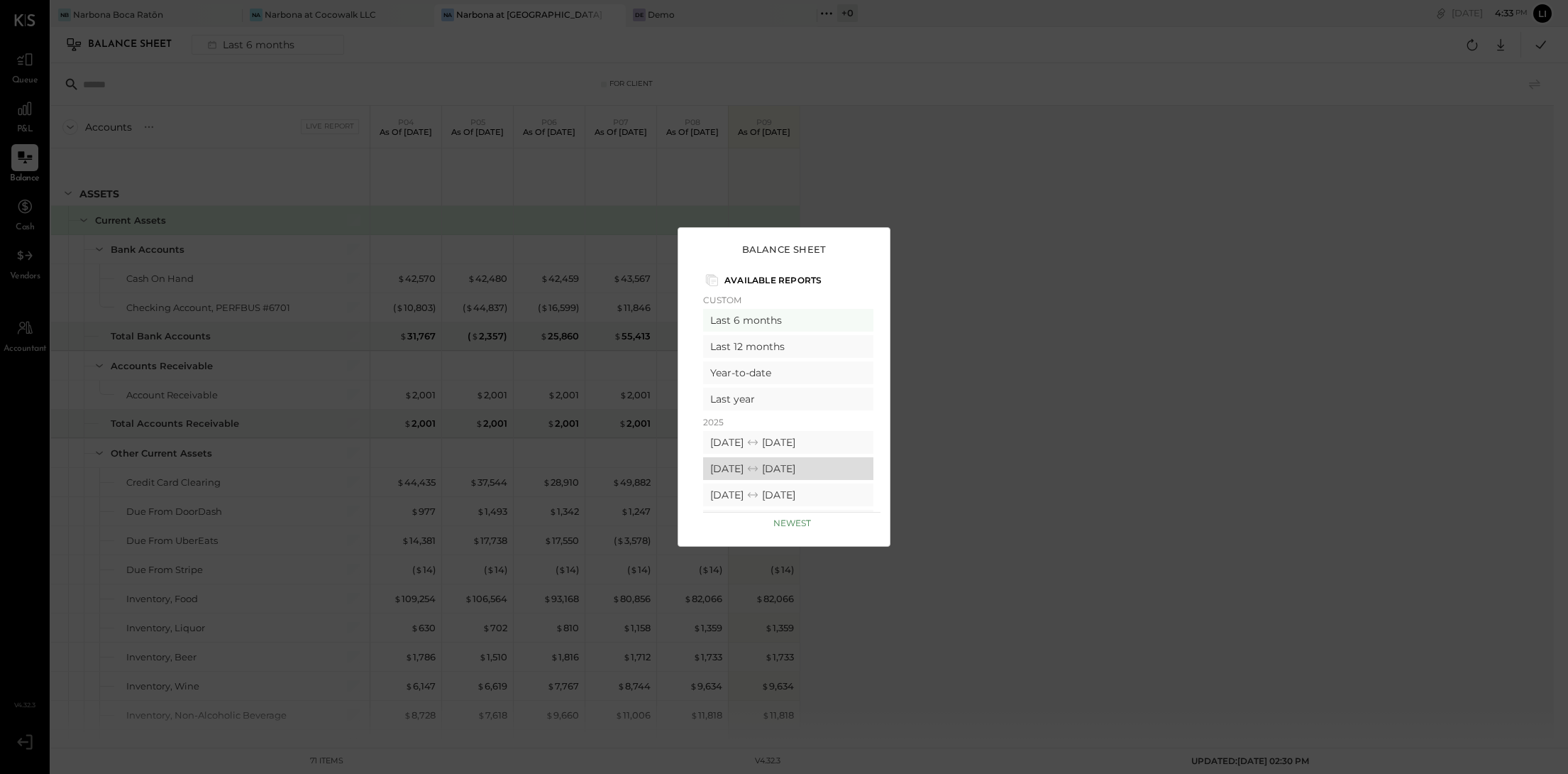
click at [738, 470] on div "07/14/2025 08/10/2025" at bounding box center [788, 468] width 170 height 23
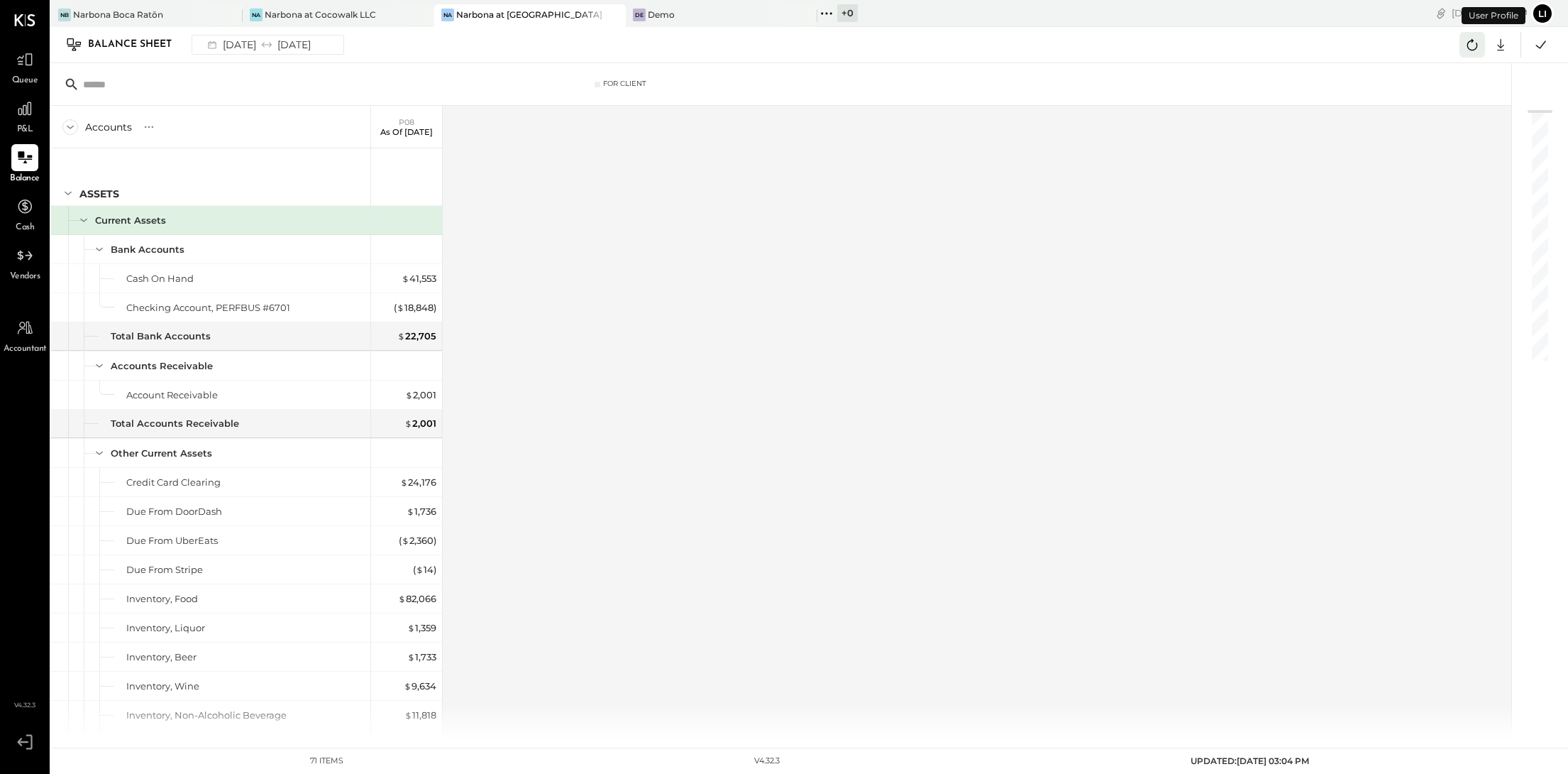
click at [1474, 48] on icon at bounding box center [1472, 45] width 19 height 19
click at [1539, 48] on icon at bounding box center [1541, 44] width 10 height 8
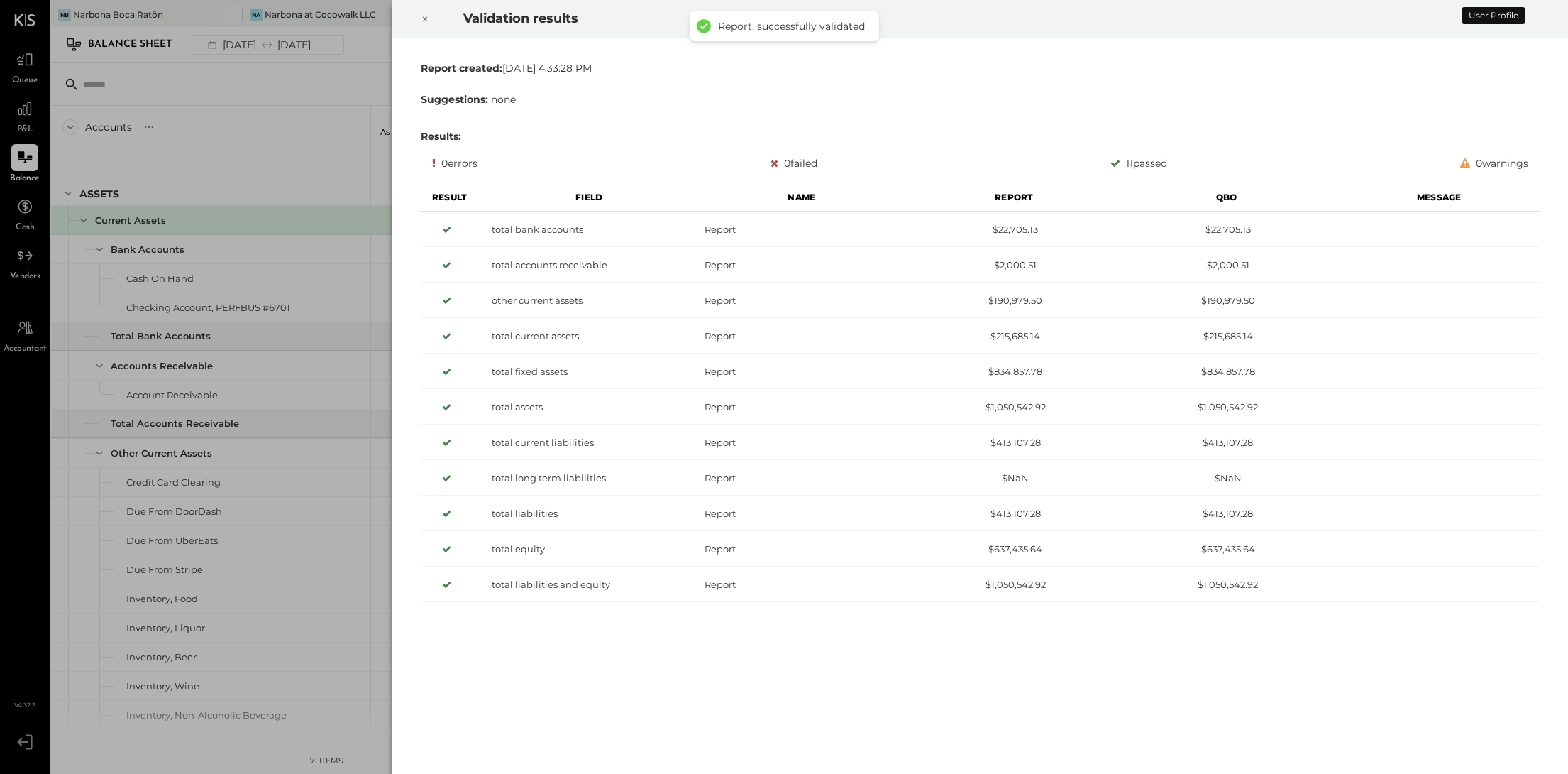
click at [435, 13] on div at bounding box center [424, 19] width 31 height 39
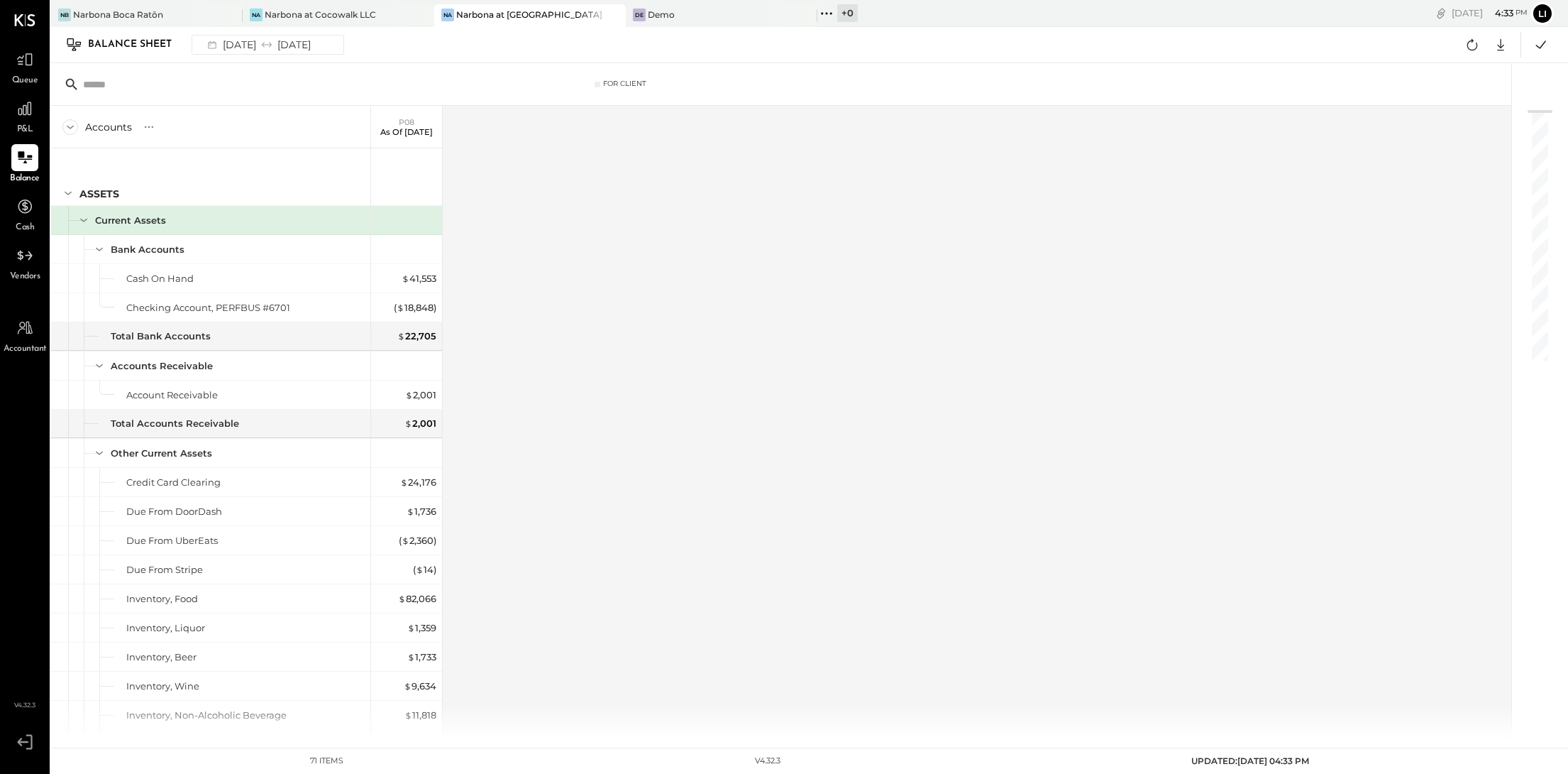
click at [5, 135] on div "P&L" at bounding box center [25, 116] width 41 height 41
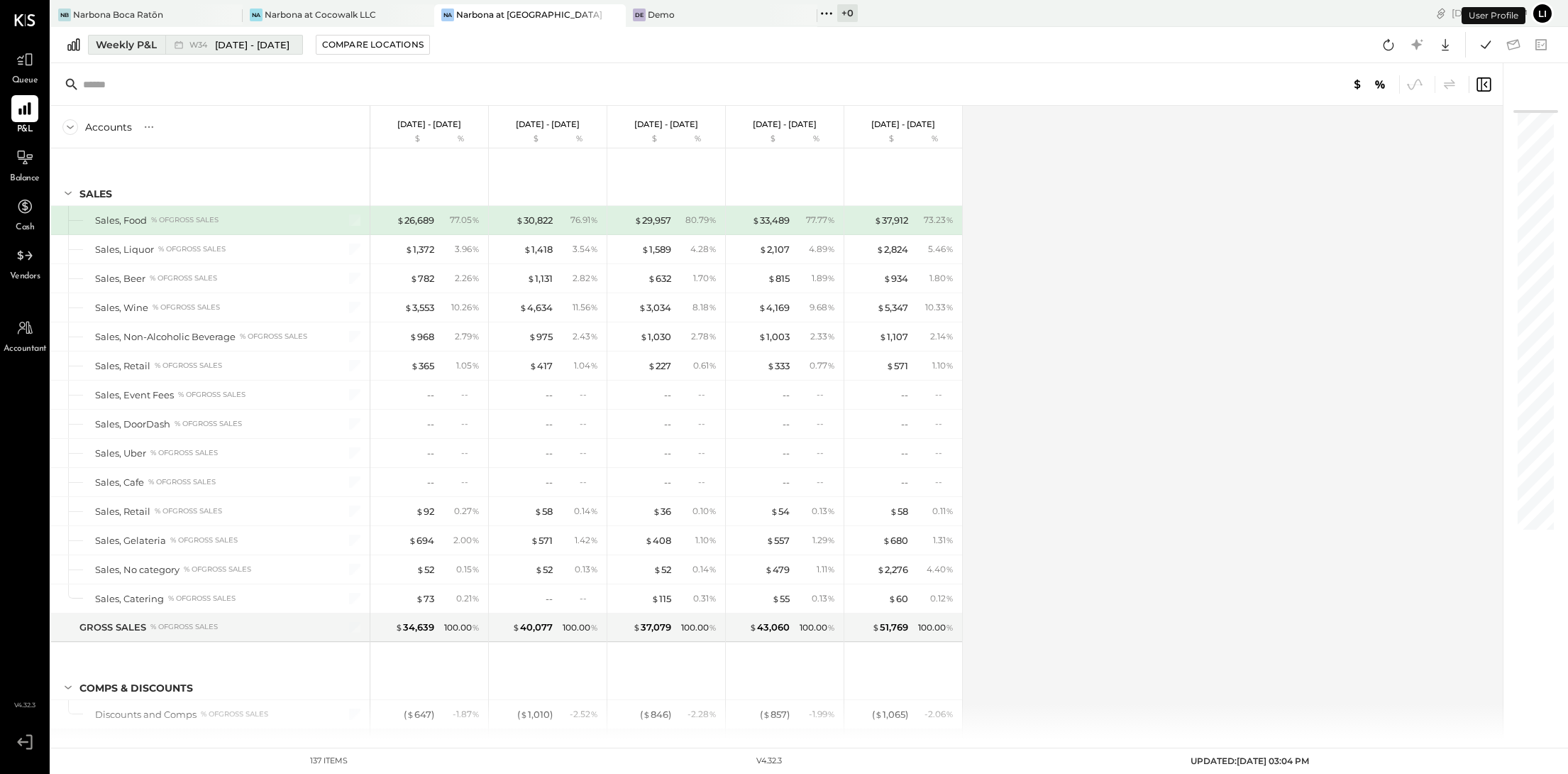
click at [180, 47] on icon at bounding box center [179, 44] width 14 height 14
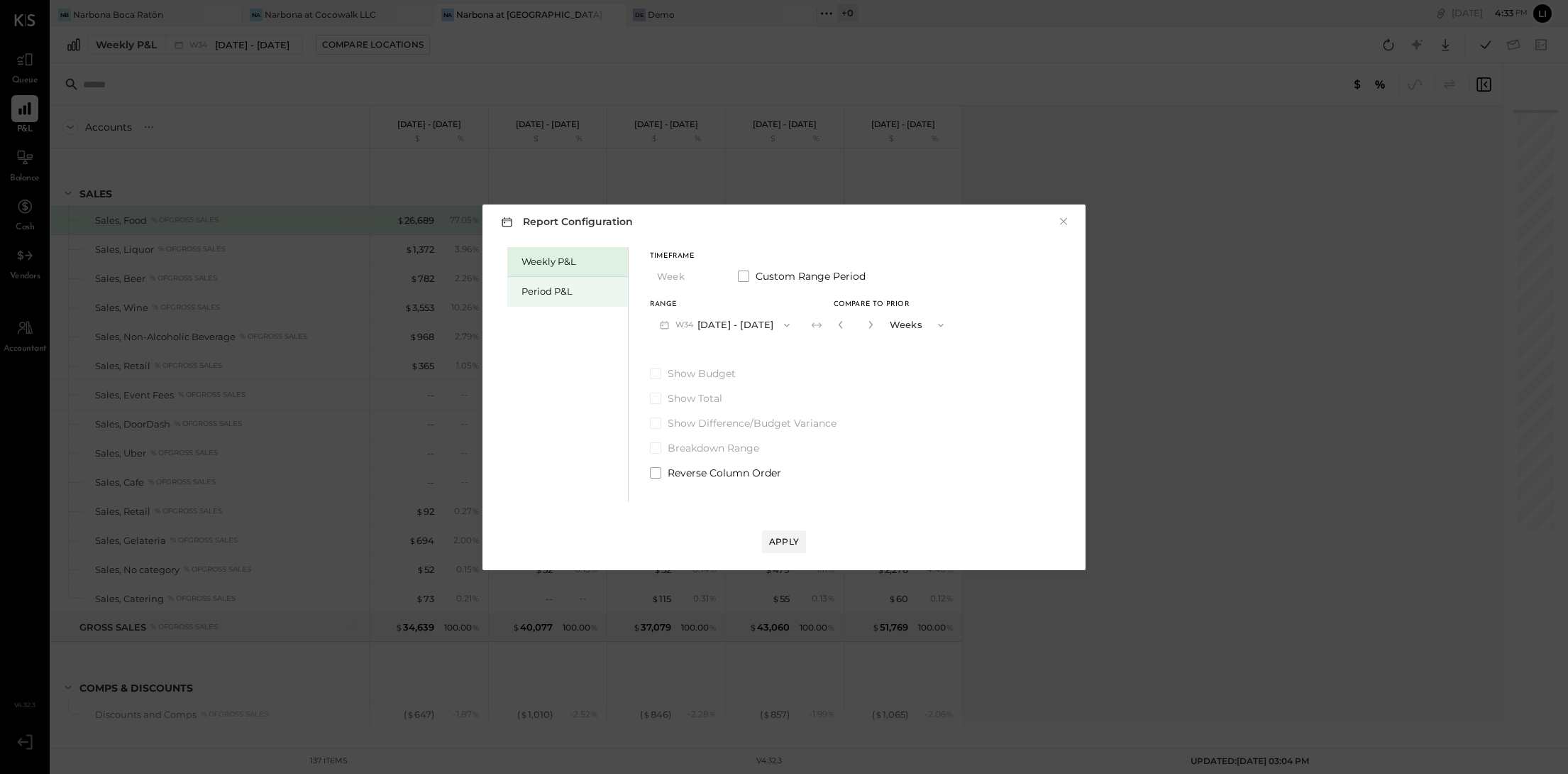
click at [562, 288] on div "Period P&L" at bounding box center [572, 292] width 100 height 13
click at [742, 325] on button "P09 Aug 11 - Sep 7, 2025" at bounding box center [723, 324] width 148 height 26
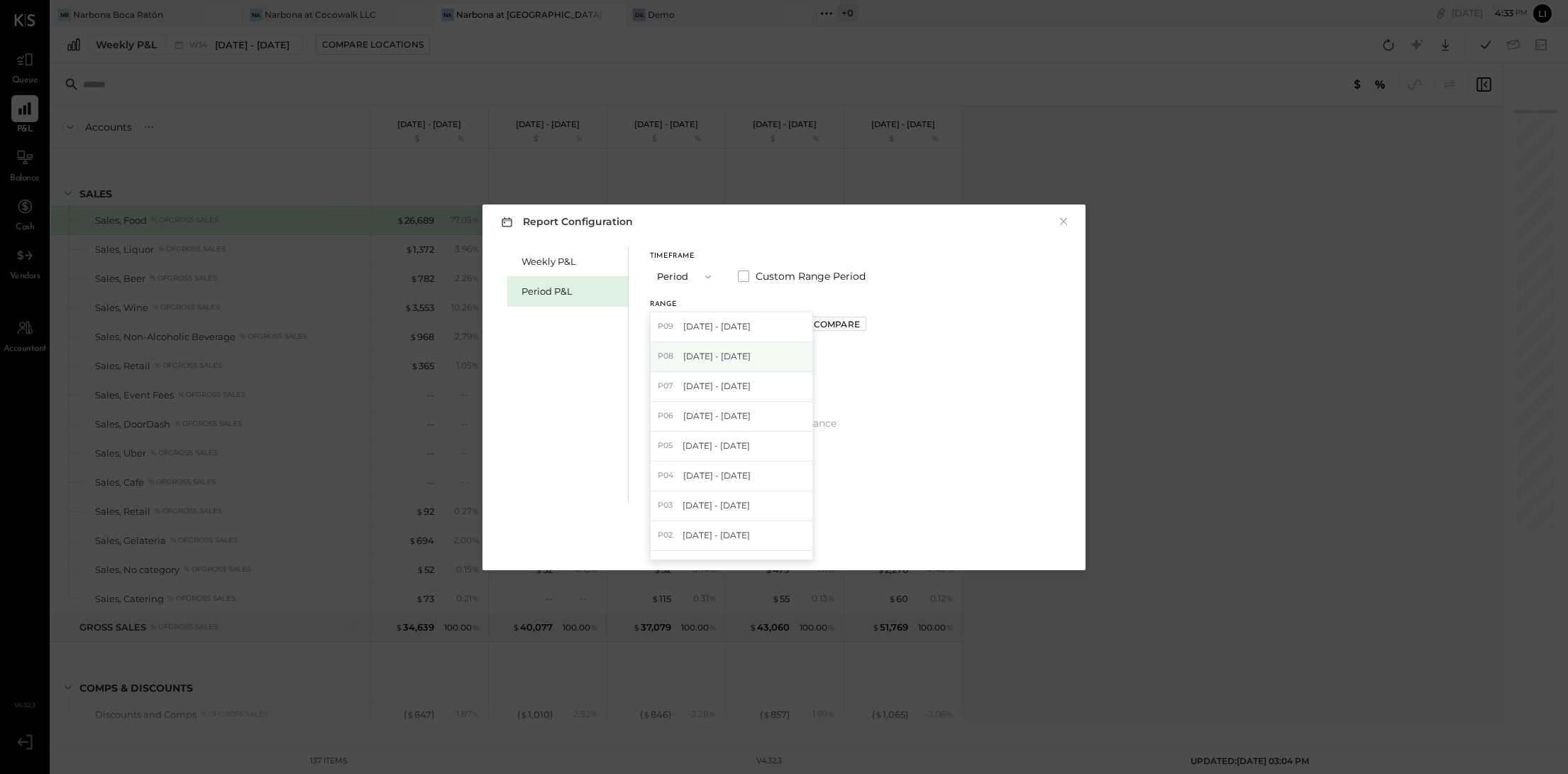
click at [736, 355] on span "[DATE] - [DATE]" at bounding box center [717, 355] width 68 height 12
click at [792, 543] on div "Apply" at bounding box center [784, 541] width 30 height 12
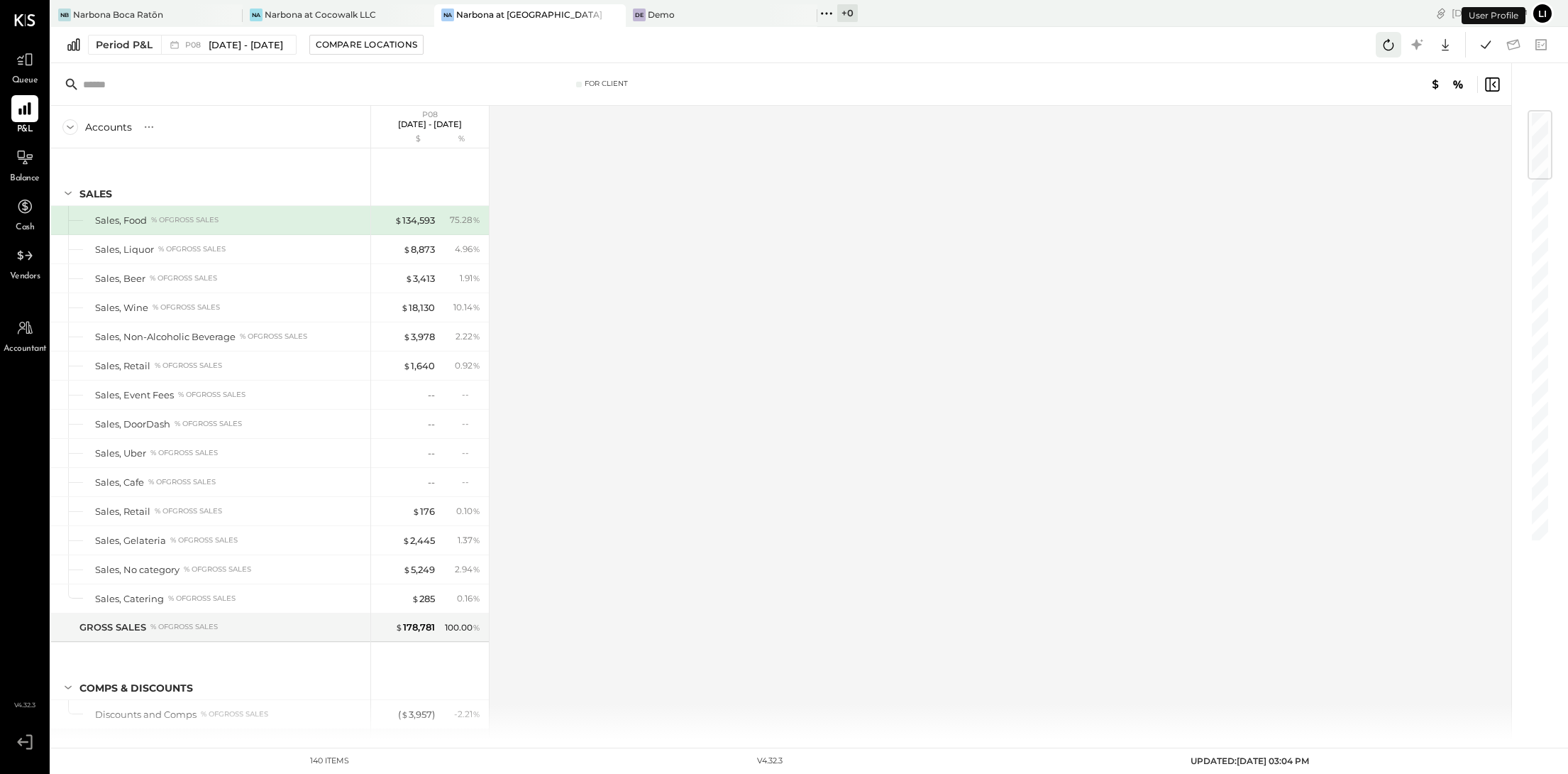
click at [1384, 55] on button at bounding box center [1388, 44] width 25 height 25
click at [1482, 50] on icon at bounding box center [1486, 45] width 19 height 19
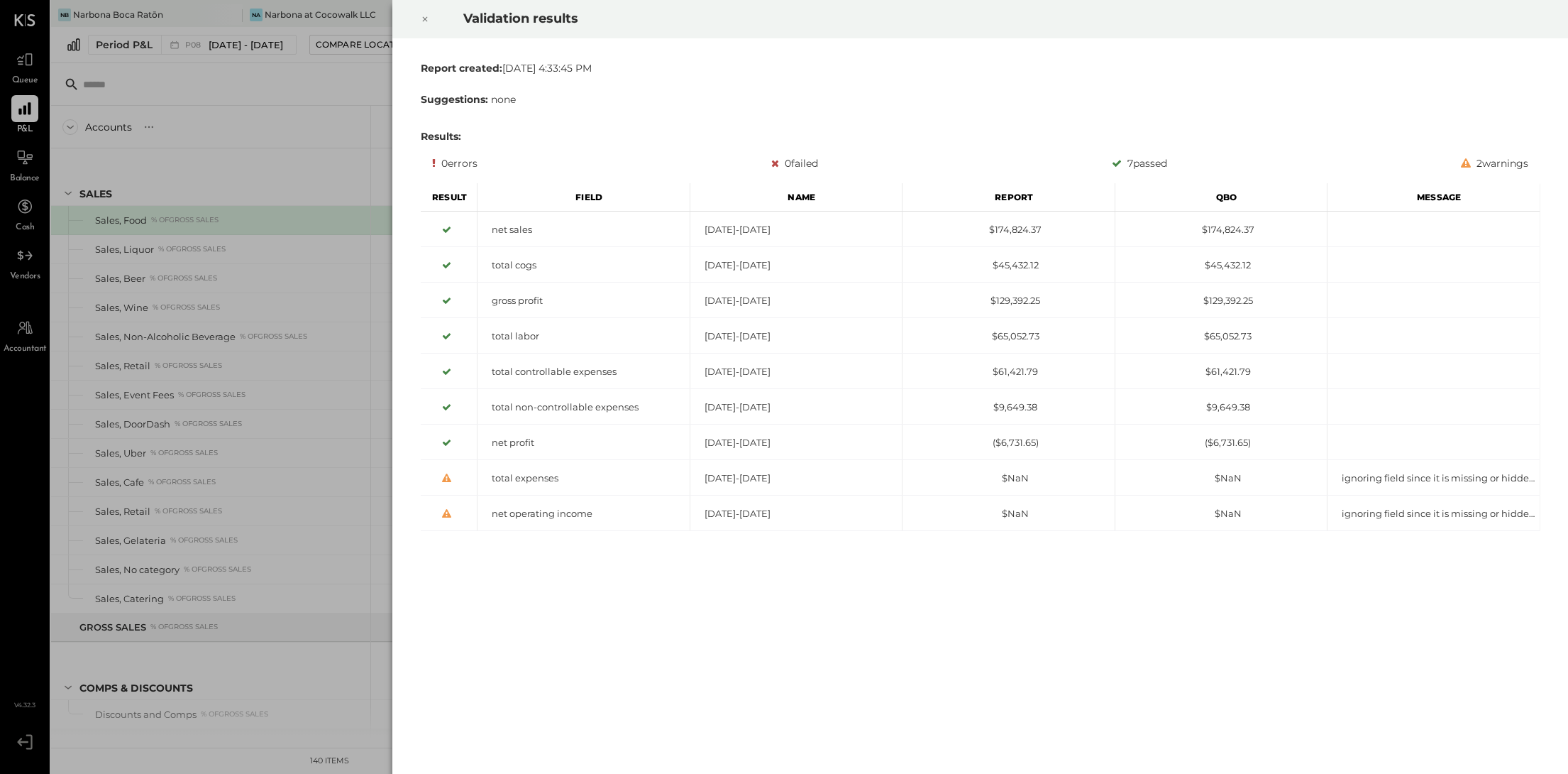
click at [424, 16] on icon at bounding box center [425, 19] width 8 height 17
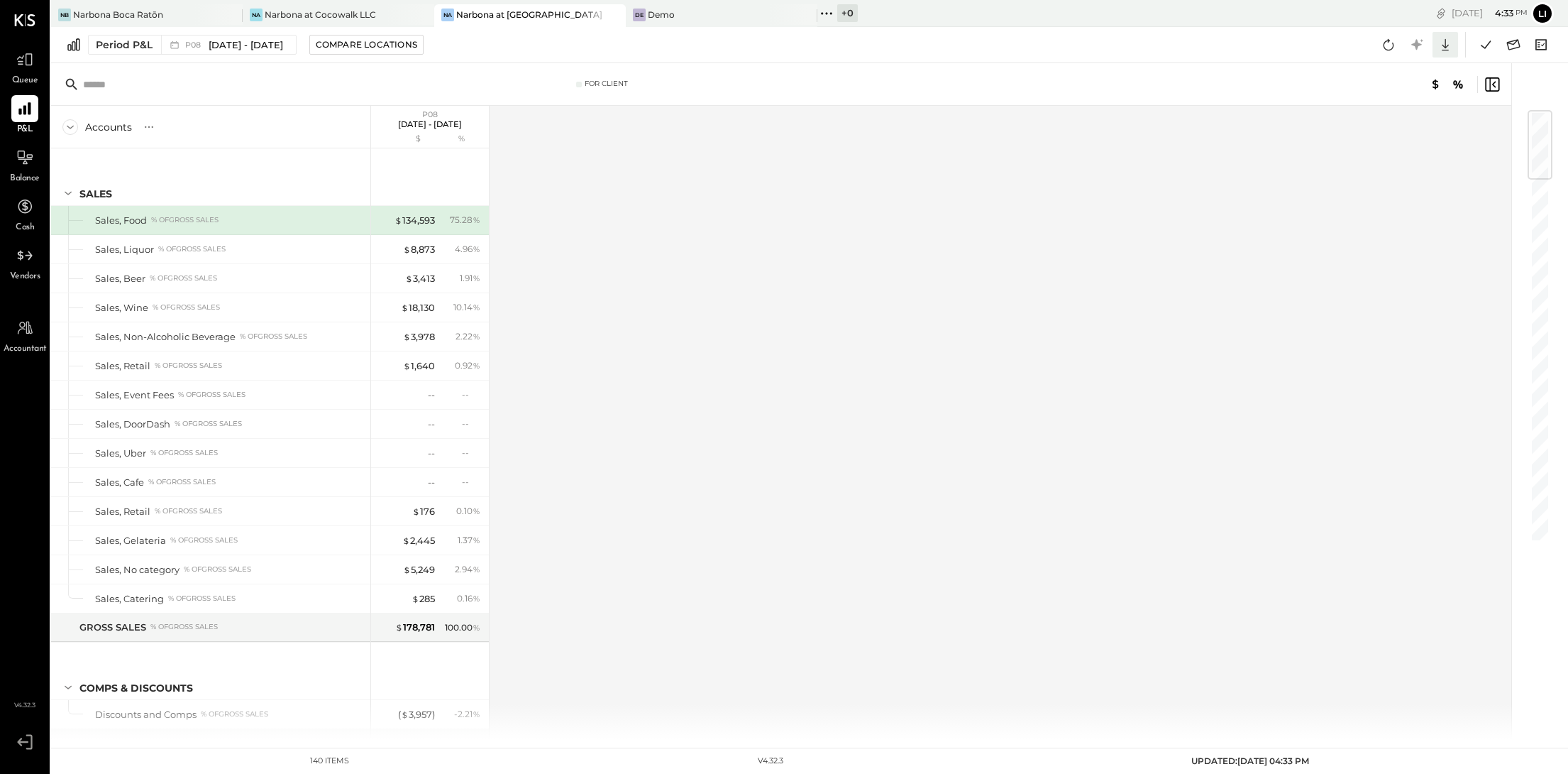
click at [1442, 50] on icon at bounding box center [1446, 45] width 8 height 12
click at [1425, 87] on div "Google Sheets" at bounding box center [1401, 98] width 114 height 30
click at [1028, 55] on div "Period P&L P08 Jul 14 - Aug 10, 2025 Compare Locations CSV Google Sheets Excel" at bounding box center [809, 45] width 1517 height 36
click at [1514, 49] on icon at bounding box center [1513, 45] width 19 height 19
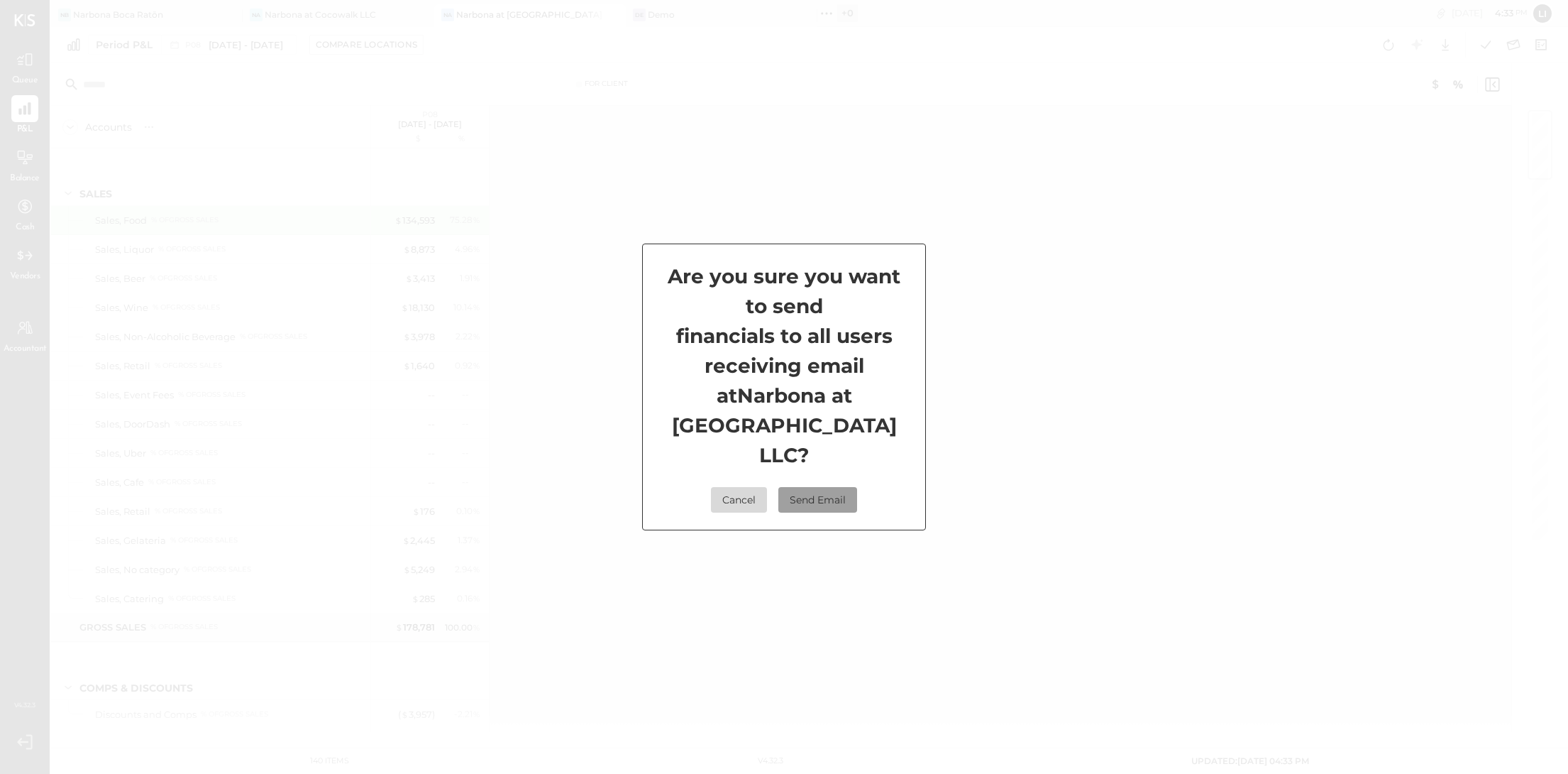
click at [818, 488] on button "Send Email" at bounding box center [818, 499] width 79 height 25
